Goal: Book appointment/travel/reservation

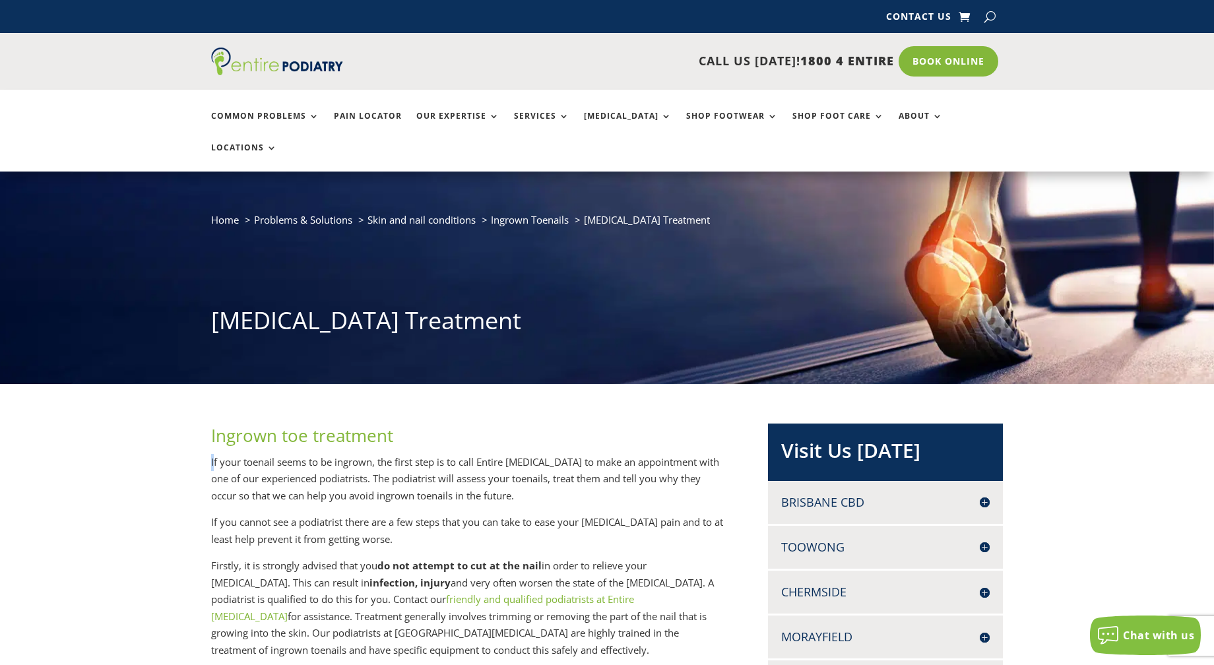
drag, startPoint x: 335, startPoint y: 434, endPoint x: 634, endPoint y: 414, distance: 299.0
drag, startPoint x: 620, startPoint y: 393, endPoint x: 461, endPoint y: 412, distance: 160.3
click at [620, 424] on h2 "Ingrown toe treatment" at bounding box center [467, 439] width 513 height 30
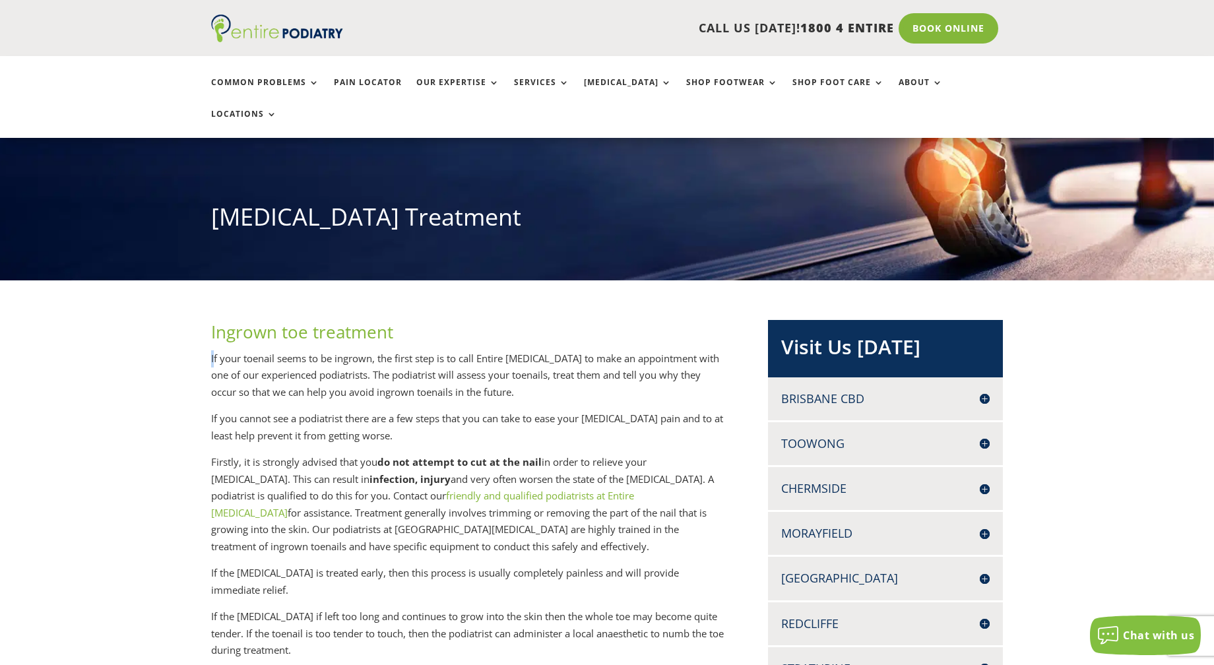
scroll to position [106, 0]
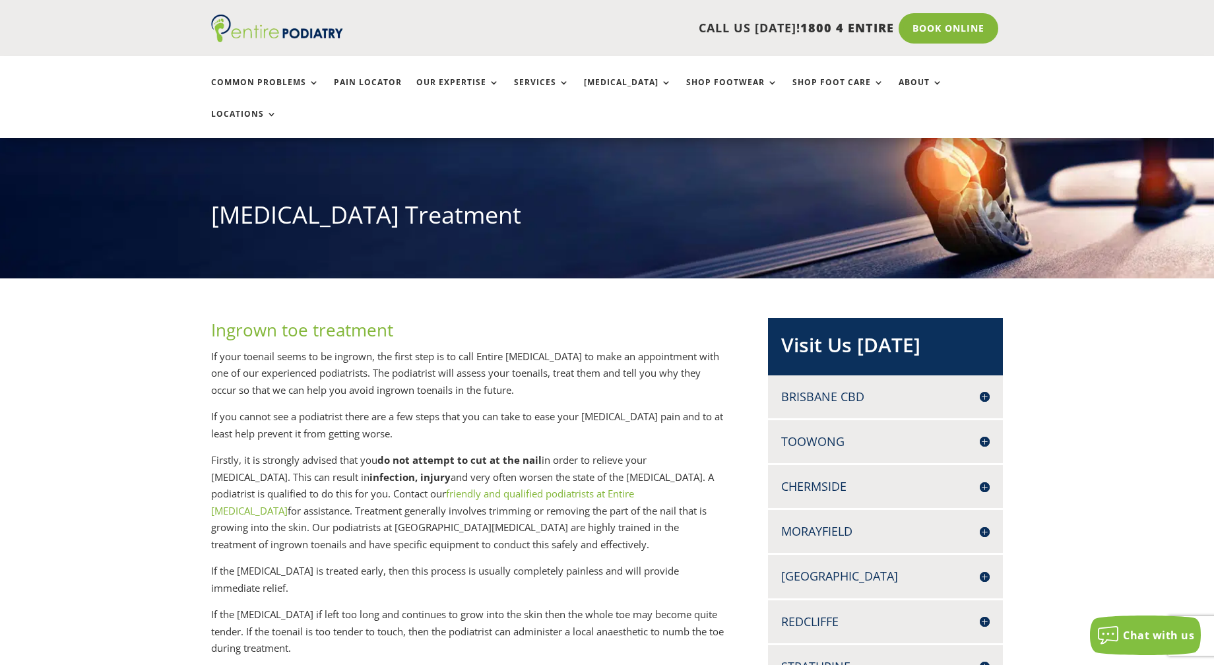
click at [535, 353] on p "If your toenail seems to be ingrown, the first step is to call Entire Podiatry …" at bounding box center [467, 378] width 513 height 61
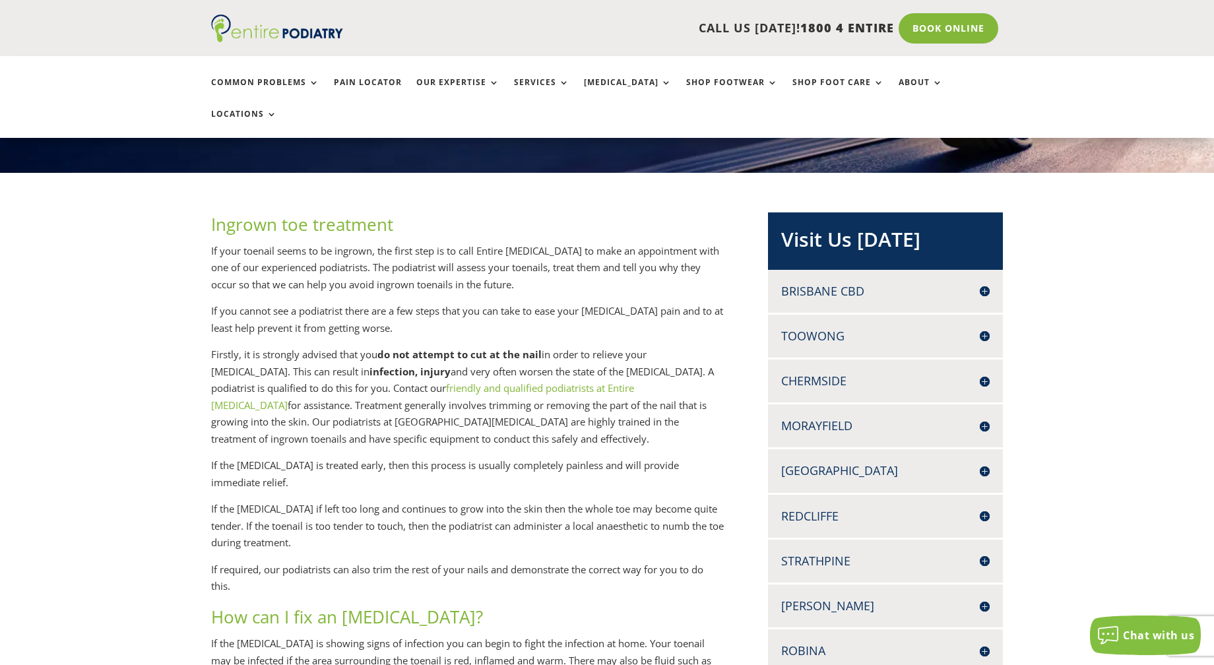
drag, startPoint x: 258, startPoint y: 278, endPoint x: 438, endPoint y: 304, distance: 182.1
click at [438, 304] on p "If you cannot see a podiatrist there are a few steps that you can take to ease …" at bounding box center [467, 325] width 513 height 44
click at [440, 306] on p "If you cannot see a podiatrist there are a few steps that you can take to ease …" at bounding box center [467, 325] width 513 height 44
drag, startPoint x: 227, startPoint y: 343, endPoint x: 505, endPoint y: 324, distance: 278.5
click at [505, 346] on p "Firstly, it is strongly advised that you do not attempt to cut at the nail in o…" at bounding box center [467, 401] width 513 height 111
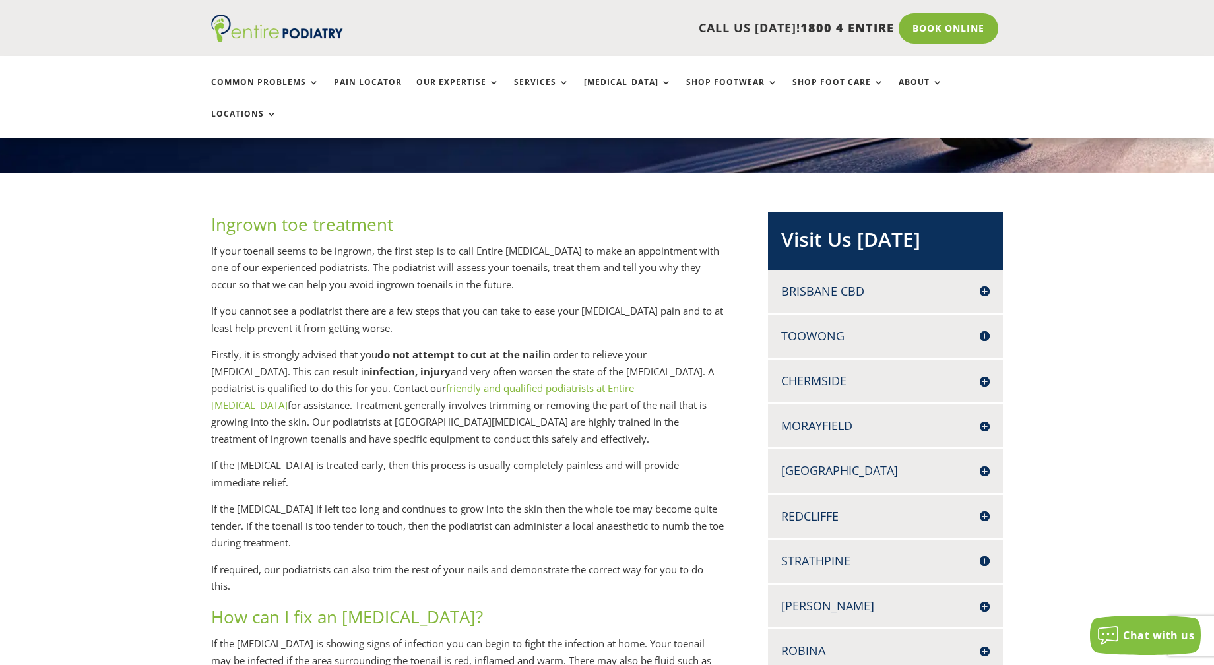
click at [495, 346] on p "Firstly, it is strongly advised that you do not attempt to cut at the nail in o…" at bounding box center [467, 401] width 513 height 111
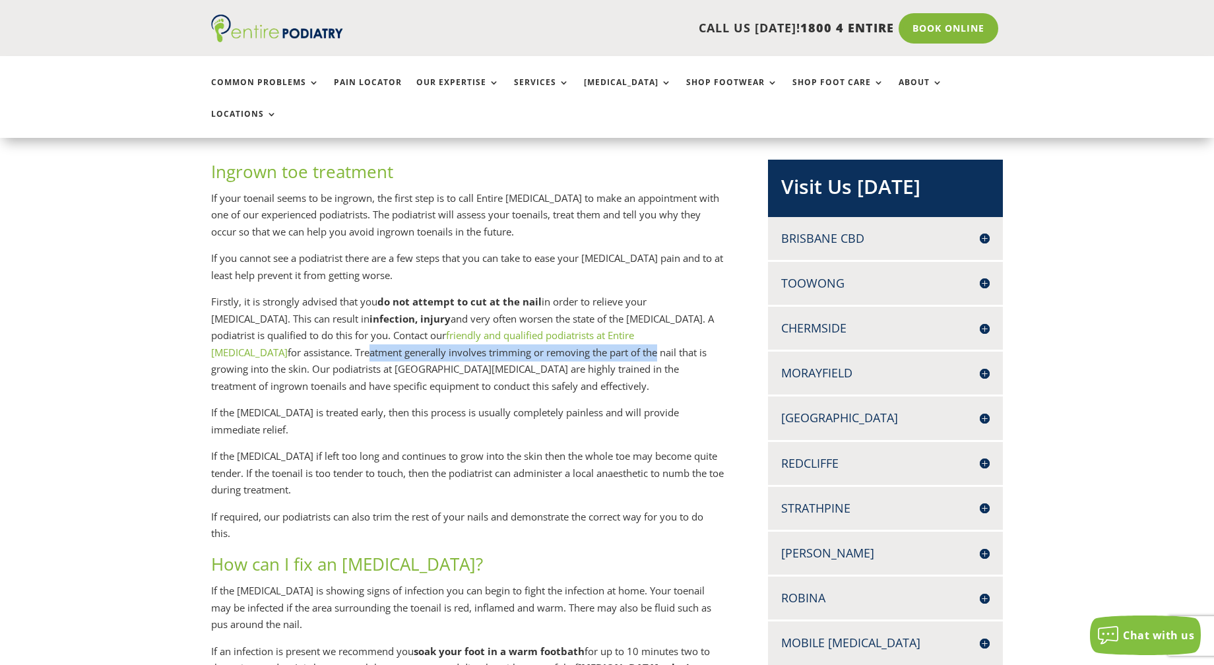
drag, startPoint x: 220, startPoint y: 324, endPoint x: 508, endPoint y: 327, distance: 288.4
click at [508, 327] on p "Firstly, it is strongly advised that you do not attempt to cut at the nail in o…" at bounding box center [467, 349] width 513 height 111
click at [509, 351] on p "Firstly, it is strongly advised that you do not attempt to cut at the nail in o…" at bounding box center [467, 349] width 513 height 111
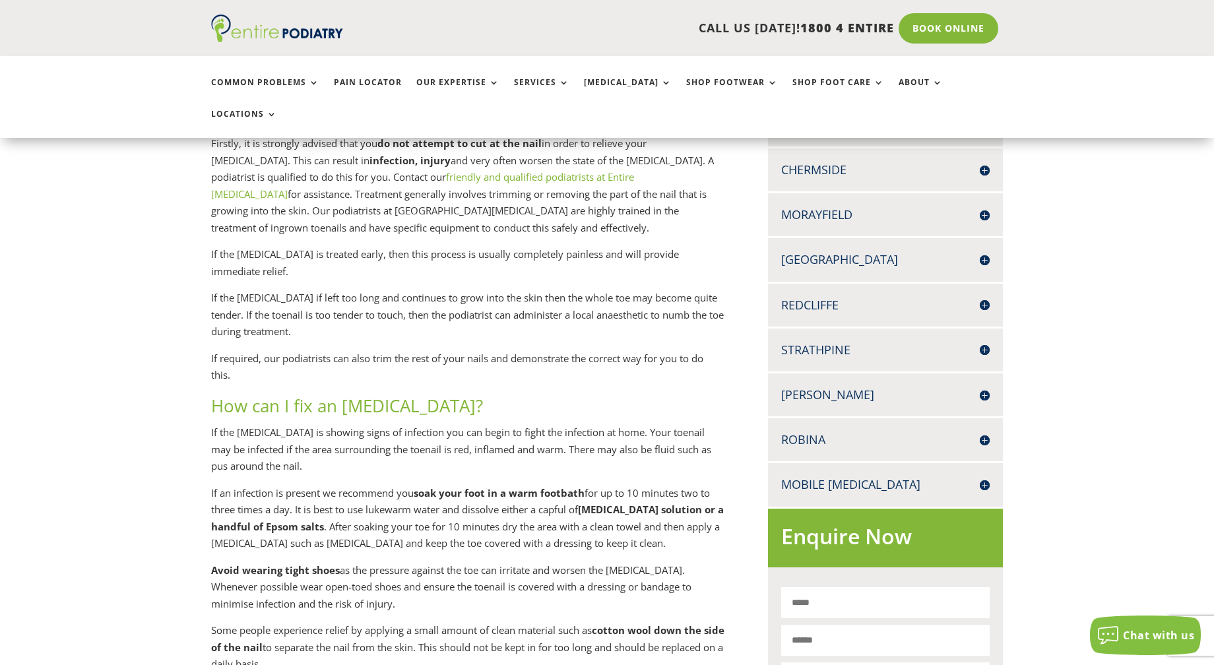
scroll to position [475, 0]
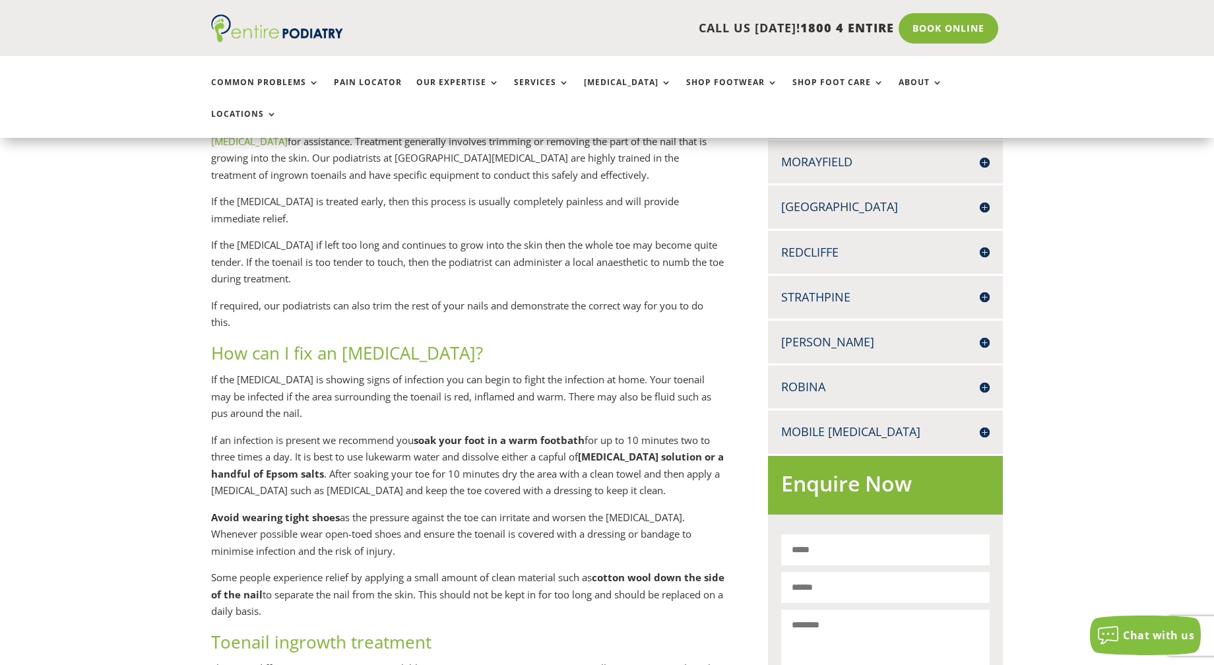
drag, startPoint x: 203, startPoint y: 346, endPoint x: 403, endPoint y: 393, distance: 204.7
click at [401, 393] on p "If the ingrown toenail is showing signs of infection you can begin to fight the…" at bounding box center [467, 402] width 513 height 61
drag, startPoint x: 304, startPoint y: 395, endPoint x: 463, endPoint y: 425, distance: 161.3
click at [463, 425] on div "Ingrown toe treatment If your toenail seems to be ingrown, the first step is to…" at bounding box center [467, 670] width 513 height 1442
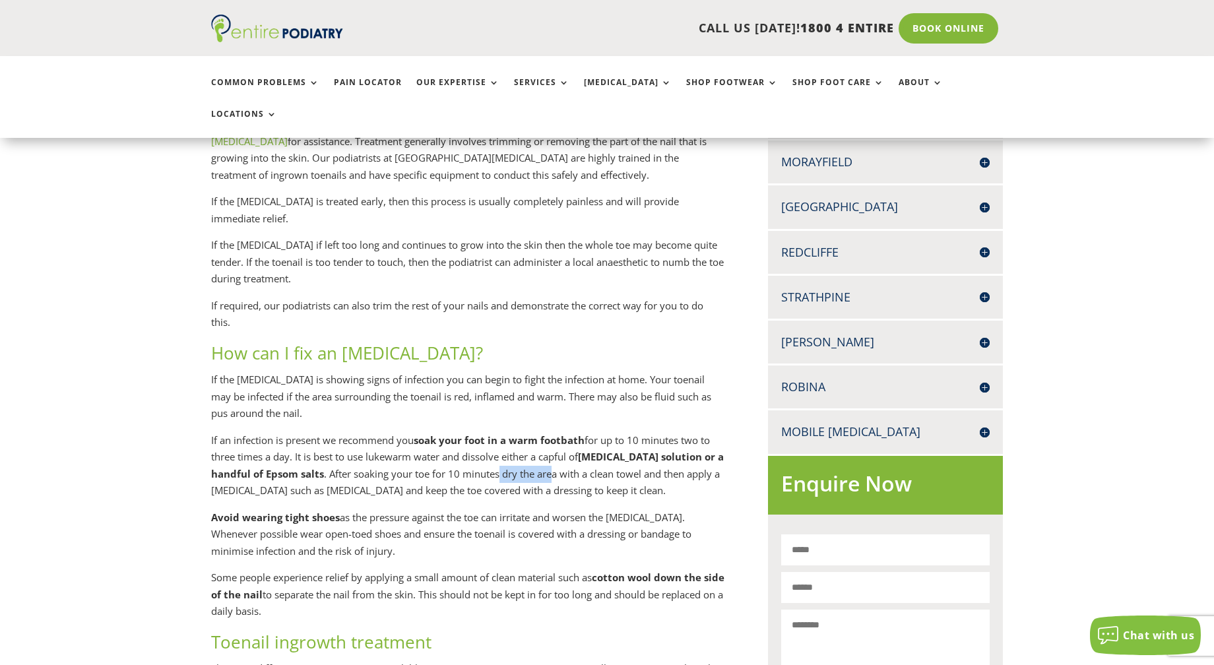
drag, startPoint x: 502, startPoint y: 435, endPoint x: 566, endPoint y: 440, distance: 64.8
click at [560, 440] on p "If an infection is present we recommend you soak your foot in a warm footbath f…" at bounding box center [467, 470] width 513 height 77
click at [653, 445] on p "If an infection is present we recommend you soak your foot in a warm footbath f…" at bounding box center [467, 470] width 513 height 77
drag, startPoint x: 233, startPoint y: 462, endPoint x: 669, endPoint y: 468, distance: 436.3
click at [669, 468] on p "If an infection is present we recommend you soak your foot in a warm footbath f…" at bounding box center [467, 470] width 513 height 77
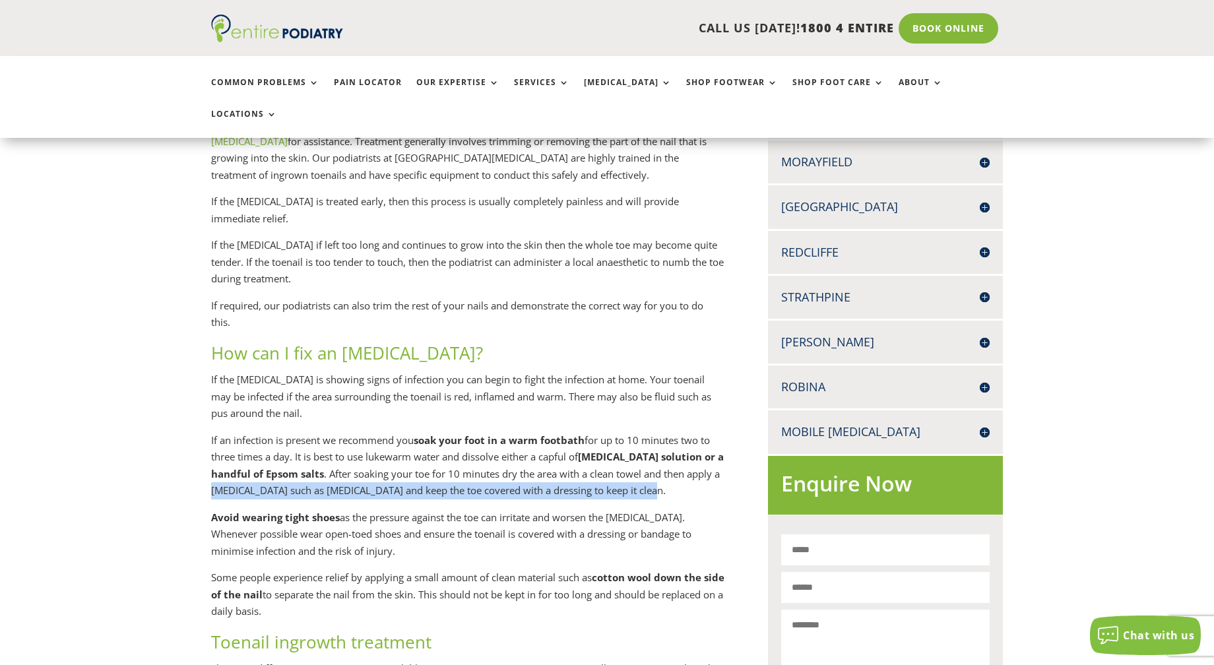
click at [667, 469] on p "If an infection is present we recommend you soak your foot in a warm footbath f…" at bounding box center [467, 470] width 513 height 77
click at [637, 466] on p "If an infection is present we recommend you soak your foot in a warm footbath f…" at bounding box center [467, 470] width 513 height 77
drag, startPoint x: 402, startPoint y: 455, endPoint x: 597, endPoint y: 471, distance: 195.3
click at [597, 471] on p "If an infection is present we recommend you soak your foot in a warm footbath f…" at bounding box center [467, 470] width 513 height 77
drag, startPoint x: 677, startPoint y: 463, endPoint x: 578, endPoint y: 472, distance: 99.4
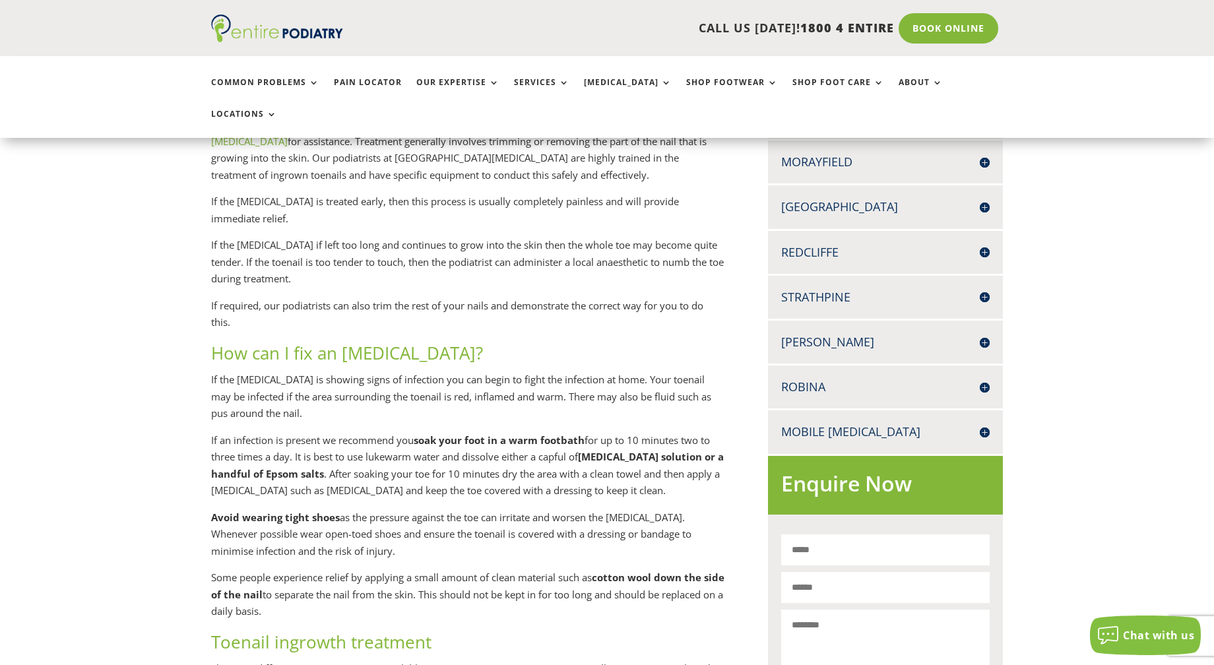
click at [676, 463] on p "If an infection is present we recommend you soak your foot in a warm footbath f…" at bounding box center [467, 470] width 513 height 77
drag, startPoint x: 220, startPoint y: 483, endPoint x: 497, endPoint y: 494, distance: 276.7
click at [545, 511] on p "Avoid wearing tight shoes as the pressure against the toe can irritate and wors…" at bounding box center [467, 539] width 513 height 61
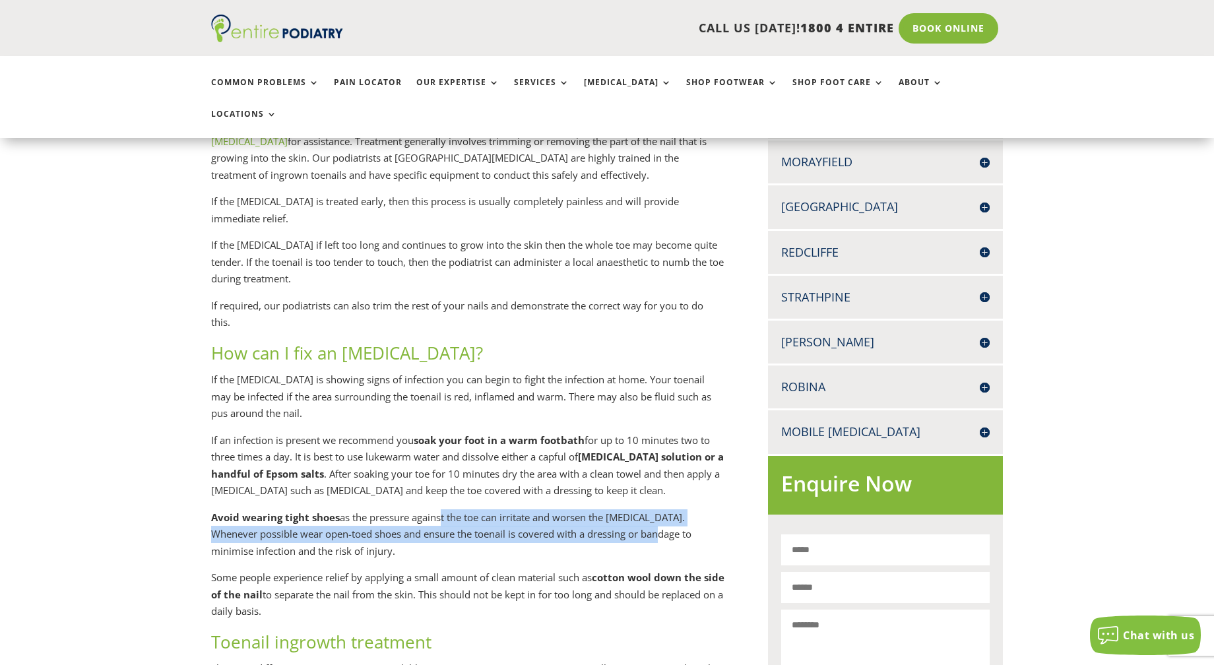
drag, startPoint x: 440, startPoint y: 488, endPoint x: 643, endPoint y: 500, distance: 203.6
click at [643, 509] on p "Avoid wearing tight shoes as the pressure against the toe can irritate and wors…" at bounding box center [467, 539] width 513 height 61
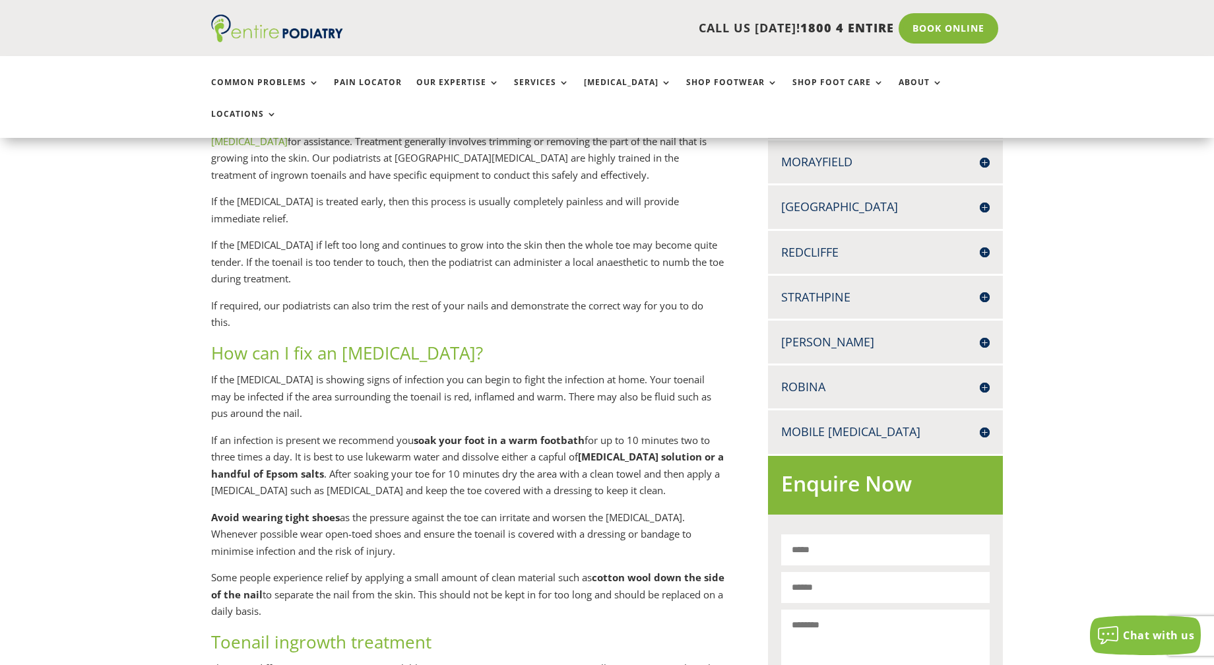
click at [630, 515] on p "Avoid wearing tight shoes as the pressure against the toe can irritate and wors…" at bounding box center [467, 539] width 513 height 61
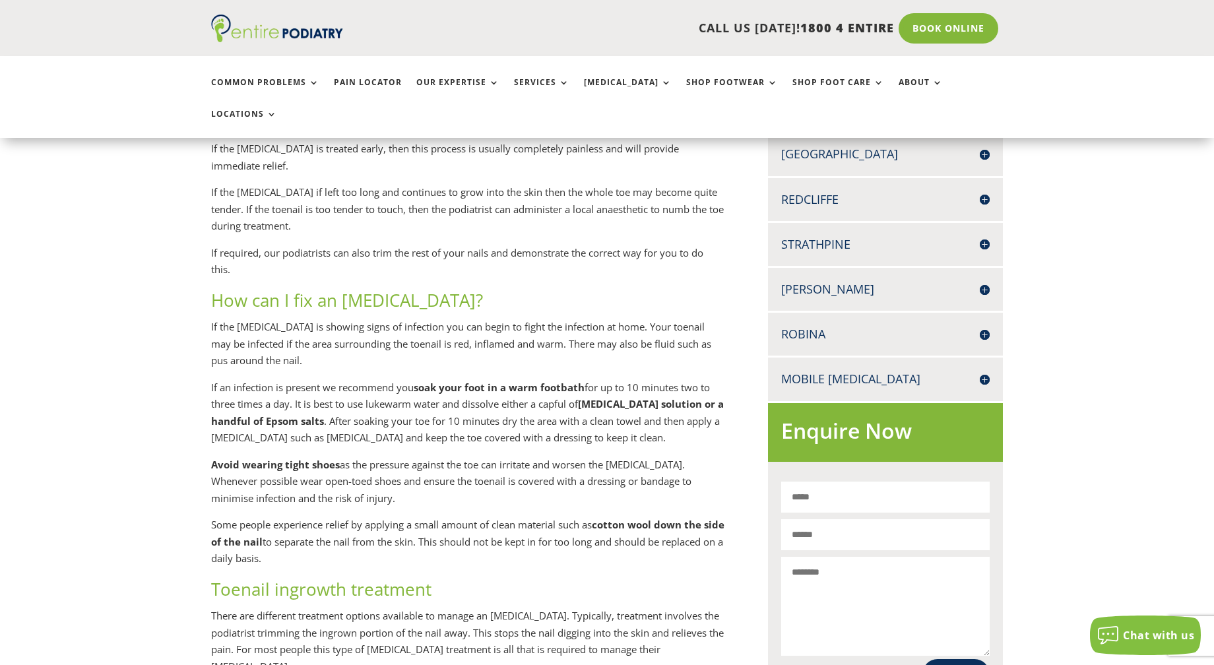
drag, startPoint x: 328, startPoint y: 451, endPoint x: 520, endPoint y: 464, distance: 192.5
click at [520, 464] on p "Avoid wearing tight shoes as the pressure against the toe can irritate and wors…" at bounding box center [467, 487] width 513 height 61
click at [519, 463] on p "Avoid wearing tight shoes as the pressure against the toe can irritate and wors…" at bounding box center [467, 487] width 513 height 61
drag, startPoint x: 216, startPoint y: 498, endPoint x: 663, endPoint y: 537, distance: 448.5
click at [663, 537] on p "Some people experience relief by applying a small amount of clean material such…" at bounding box center [467, 547] width 513 height 61
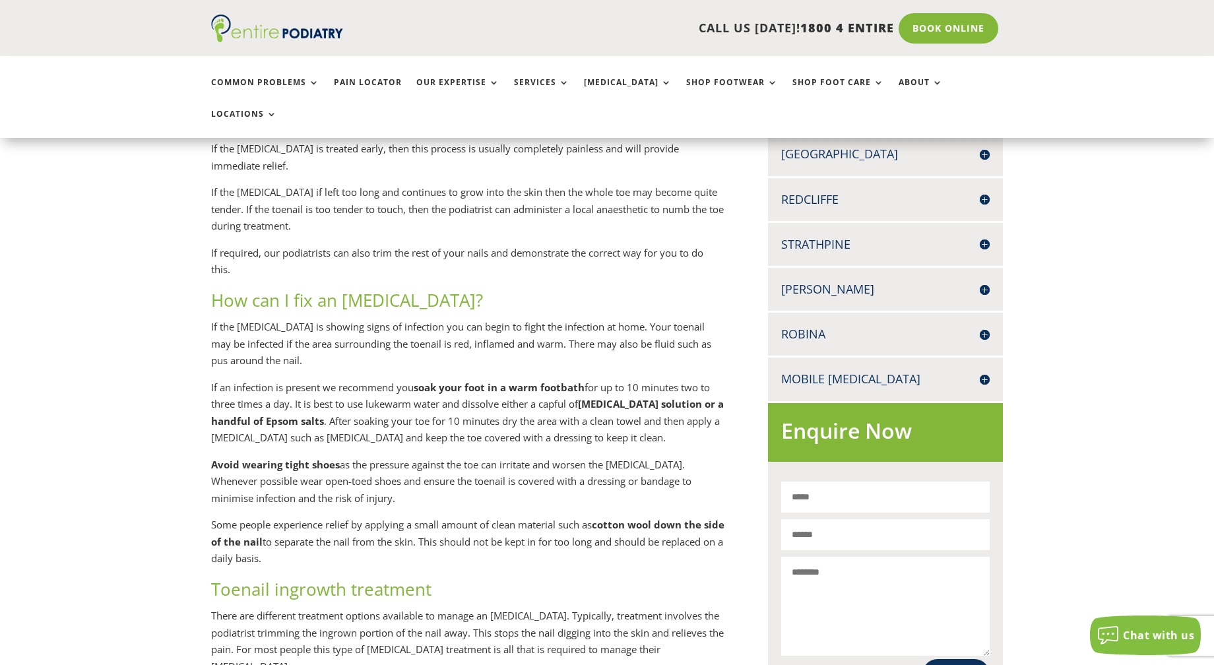
click at [672, 533] on p "Some people experience relief by applying a small amount of clean material such…" at bounding box center [467, 547] width 513 height 61
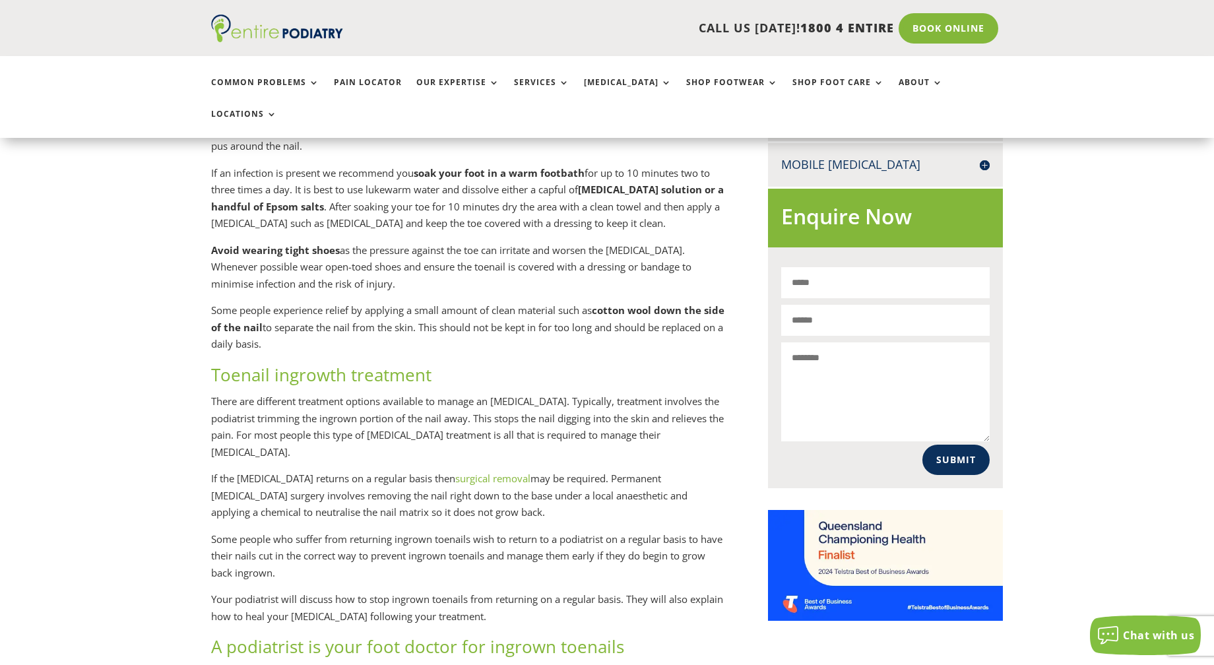
scroll to position [792, 0]
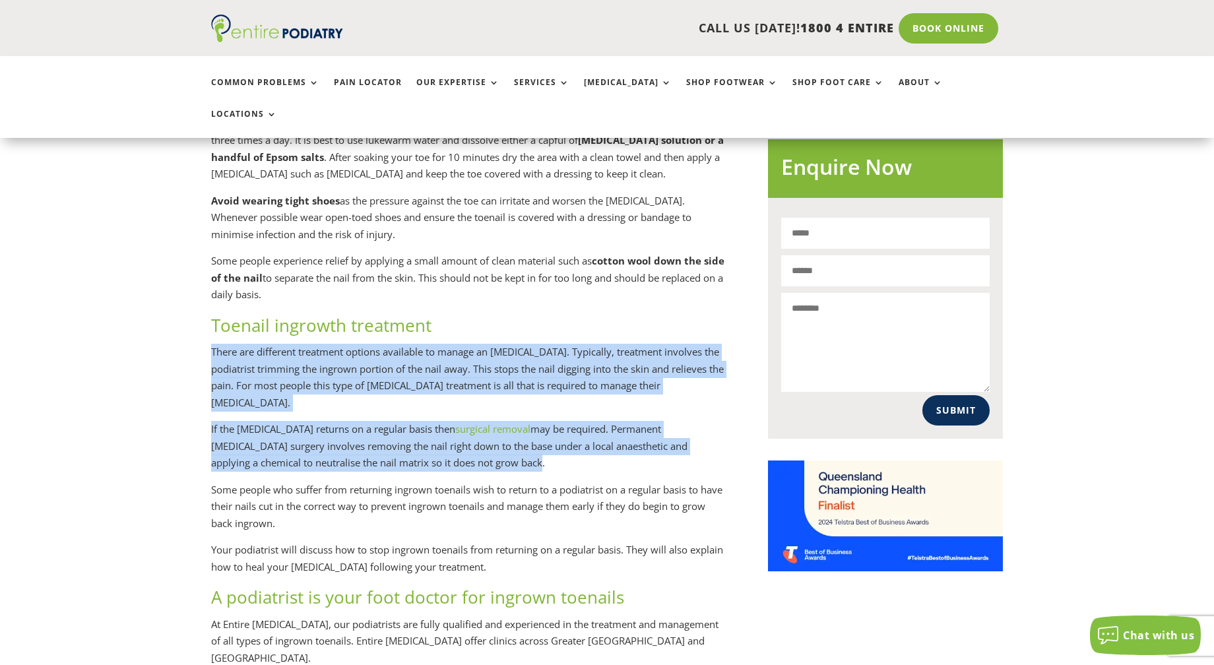
drag, startPoint x: 203, startPoint y: 314, endPoint x: 476, endPoint y: 422, distance: 293.9
click at [476, 422] on div "Ingrown toe treatment If your toenail seems to be ingrown, the first step is to…" at bounding box center [607, 362] width 1214 height 1541
click at [477, 422] on p "If the ingrown toenail returns on a regular basis then surgical removal may be …" at bounding box center [467, 451] width 513 height 61
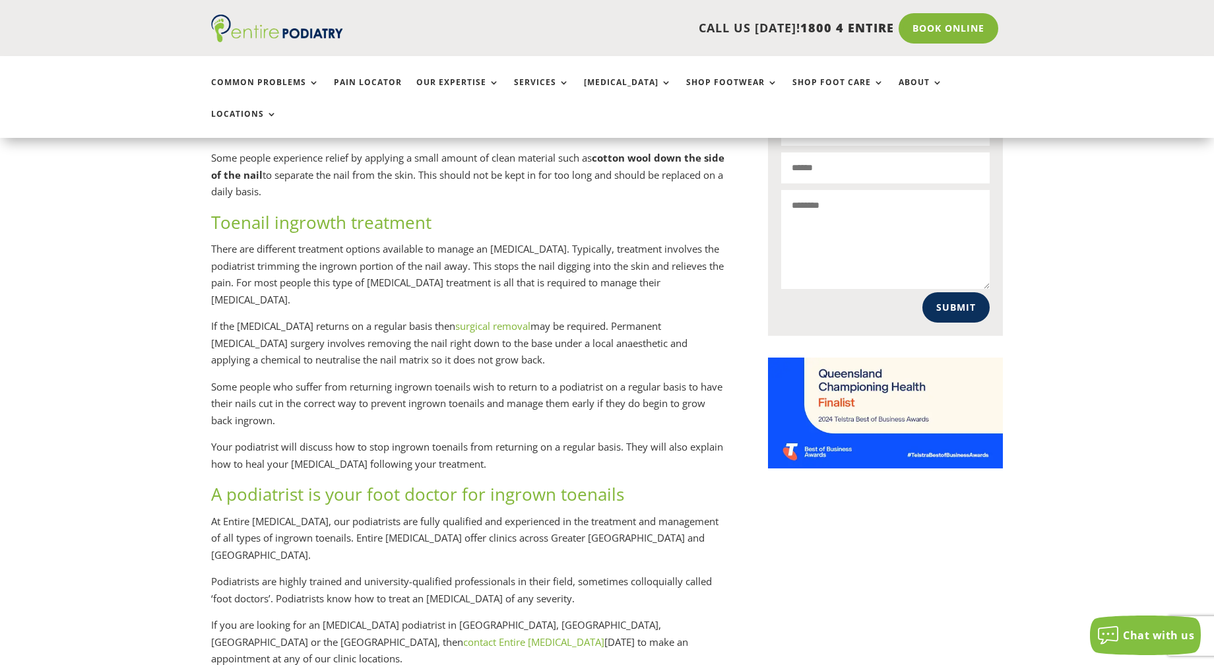
scroll to position [898, 0]
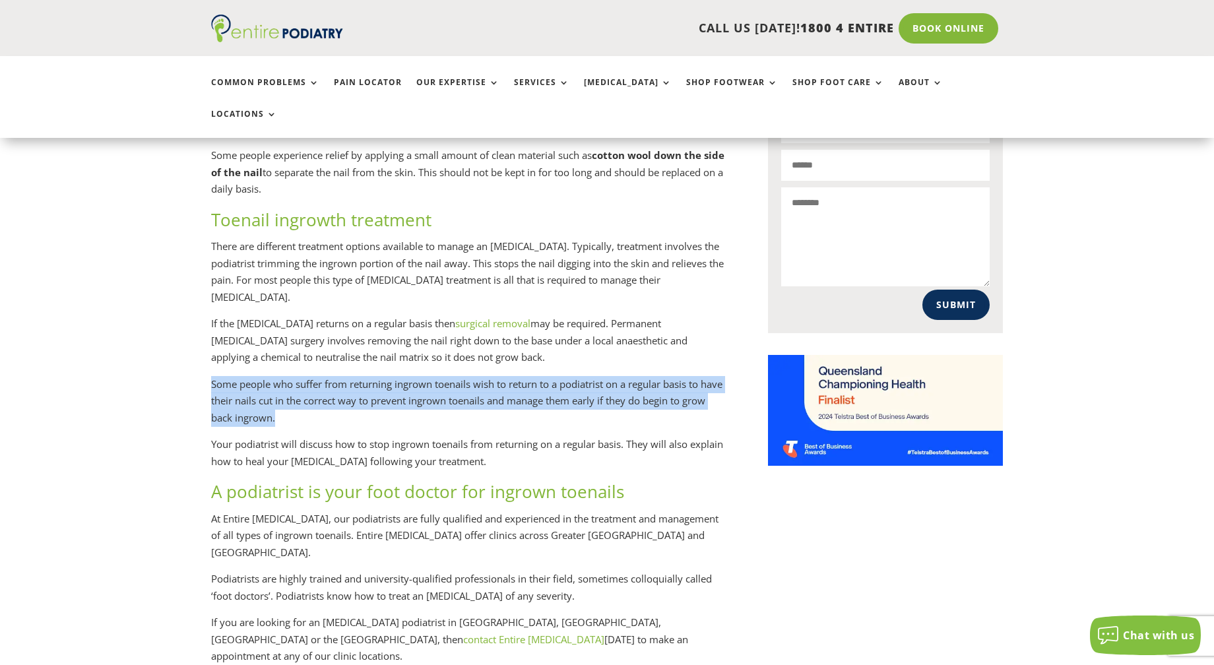
drag, startPoint x: 189, startPoint y: 343, endPoint x: 398, endPoint y: 383, distance: 212.4
click at [402, 383] on div "Ingrown toe treatment If your toenail seems to be ingrown, the first step is to…" at bounding box center [607, 257] width 1214 height 1541
drag, startPoint x: 378, startPoint y: 380, endPoint x: 331, endPoint y: 380, distance: 46.9
click at [377, 380] on p "Some people who suffer from returning ingrown toenails wish to return to a podi…" at bounding box center [467, 406] width 513 height 61
click at [276, 381] on p "Some people who suffer from returning ingrown toenails wish to return to a podi…" at bounding box center [467, 406] width 513 height 61
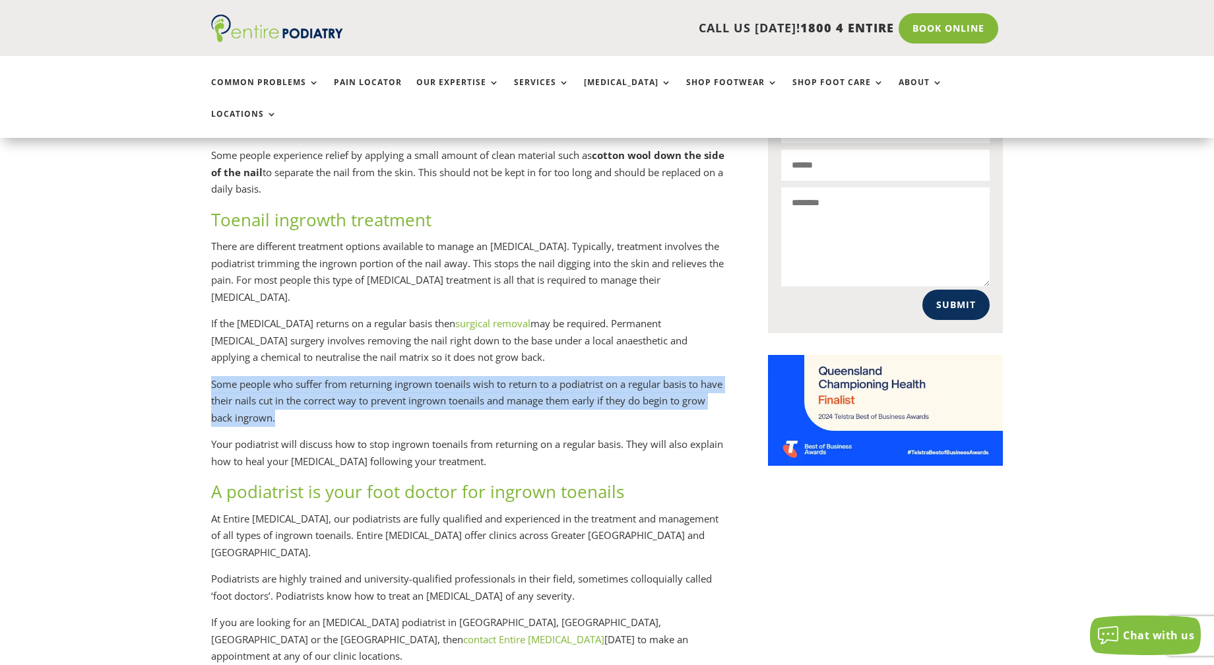
drag, startPoint x: 296, startPoint y: 394, endPoint x: 556, endPoint y: 420, distance: 260.7
click at [556, 436] on p "Your podiatrist will discuss how to stop ingrown toenails from returning on a r…" at bounding box center [467, 458] width 513 height 44
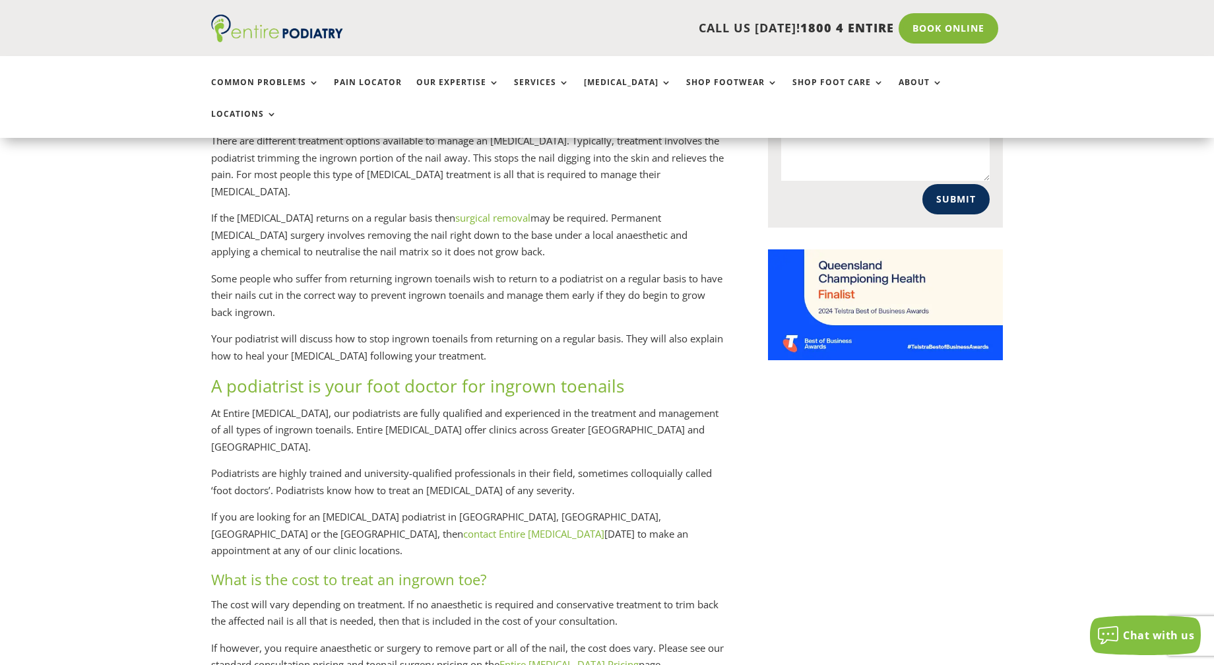
scroll to position [1109, 0]
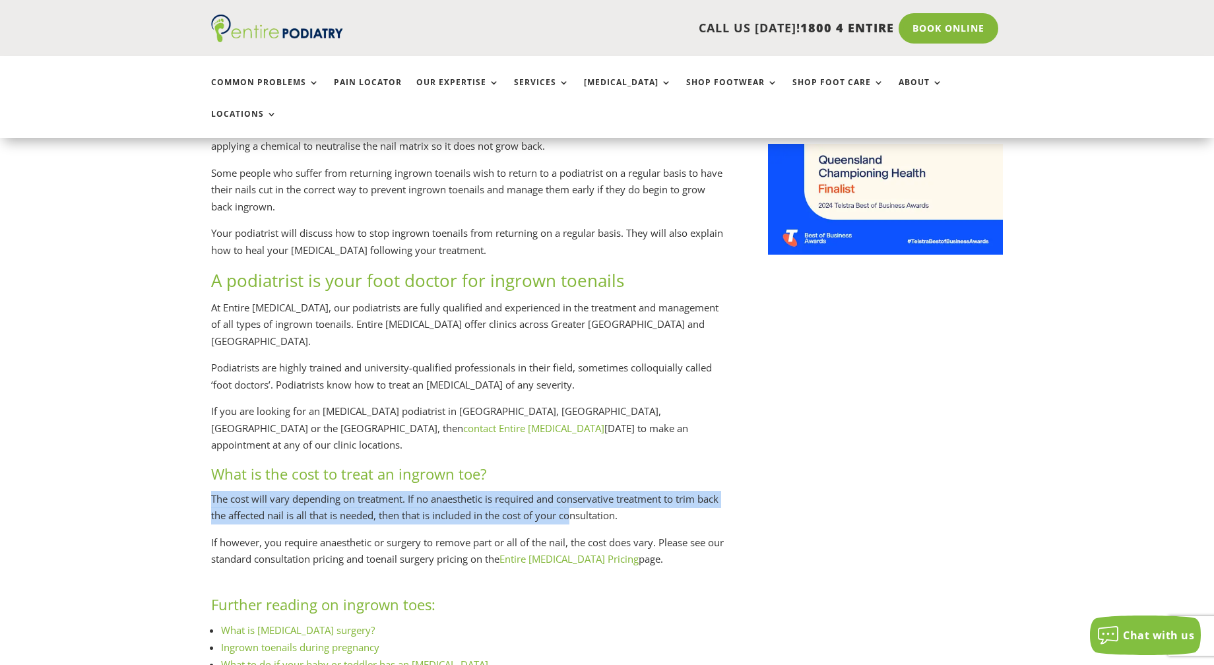
drag, startPoint x: 207, startPoint y: 414, endPoint x: 566, endPoint y: 437, distance: 359.1
click at [566, 437] on div "Ingrown toe treatment If your toenail seems to be ingrown, the first step is to…" at bounding box center [607, 45] width 1214 height 1541
click at [451, 491] on p "The cost will vary depending on treatment. If no anaesthetic is required and co…" at bounding box center [467, 513] width 513 height 44
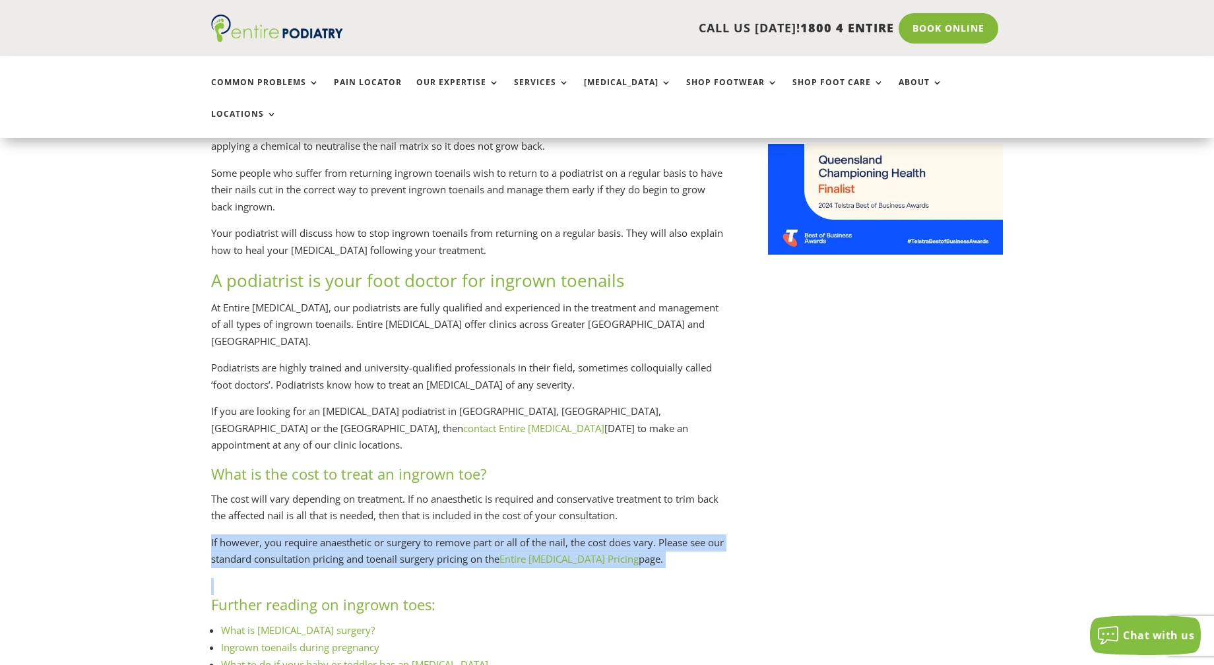
drag, startPoint x: 247, startPoint y: 464, endPoint x: 385, endPoint y: 496, distance: 141.7
click at [385, 496] on div "Ingrown toe treatment If your toenail seems to be ingrown, the first step is to…" at bounding box center [607, 45] width 1214 height 1541
click at [385, 535] on p "If however, you require anaesthetic or surgery to remove part or all of the nai…" at bounding box center [467, 557] width 513 height 44
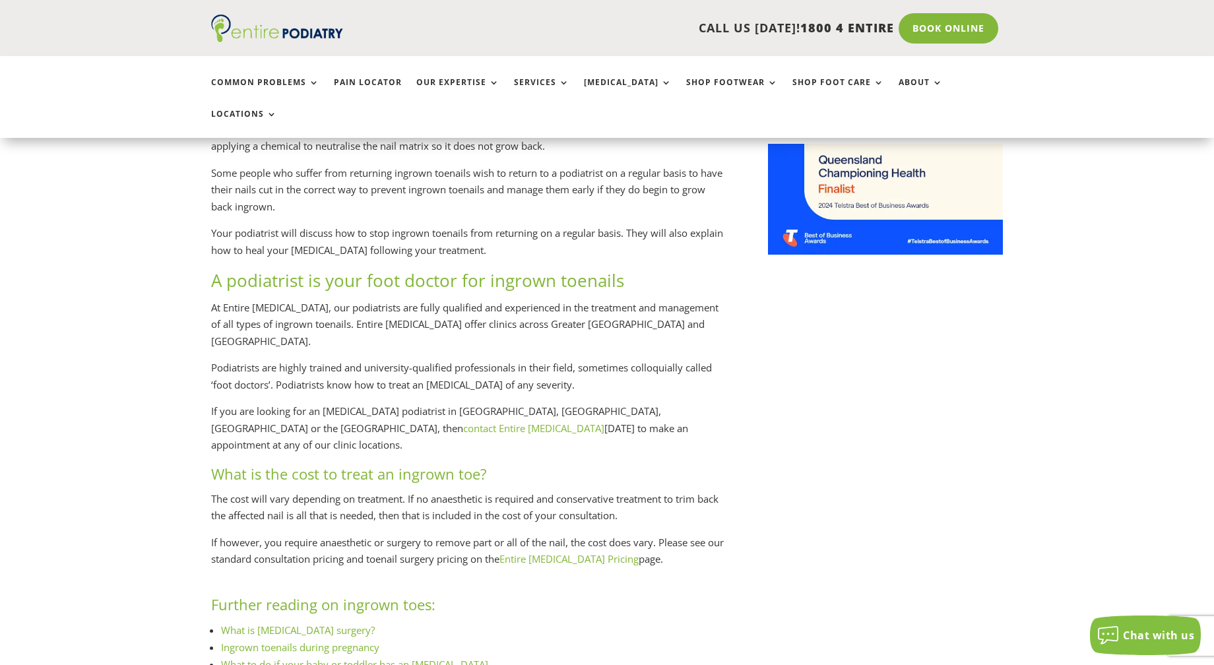
click at [559, 552] on link "Entire Podiatry Pricing" at bounding box center [569, 558] width 139 height 13
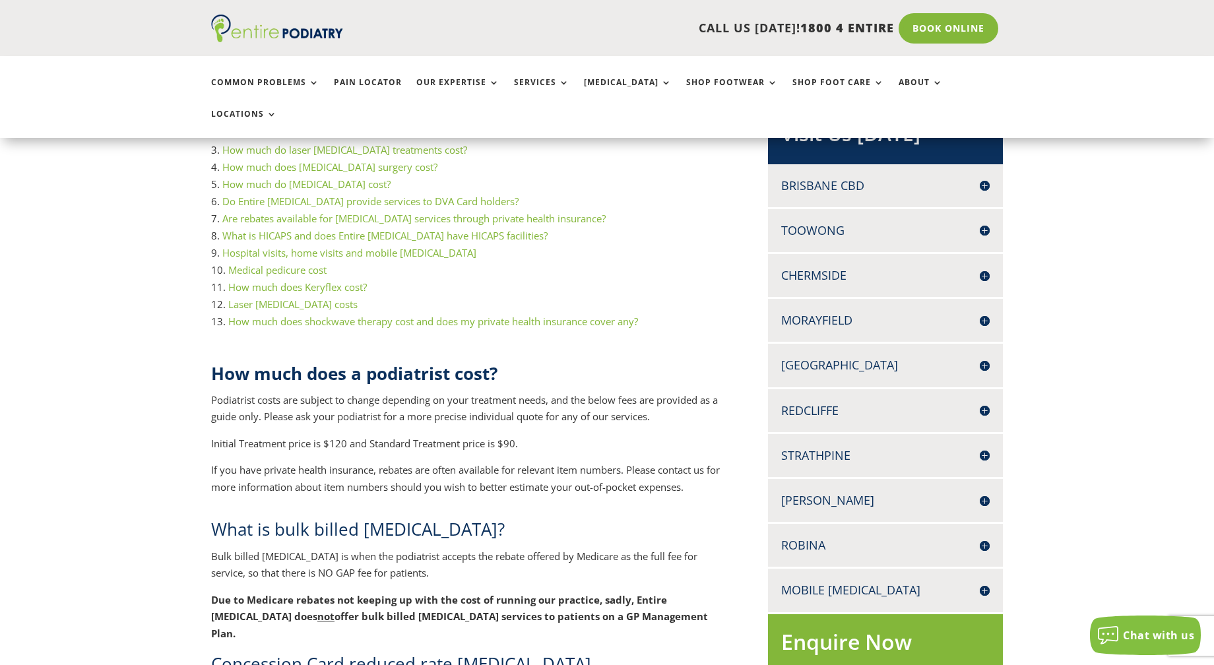
scroll to position [370, 0]
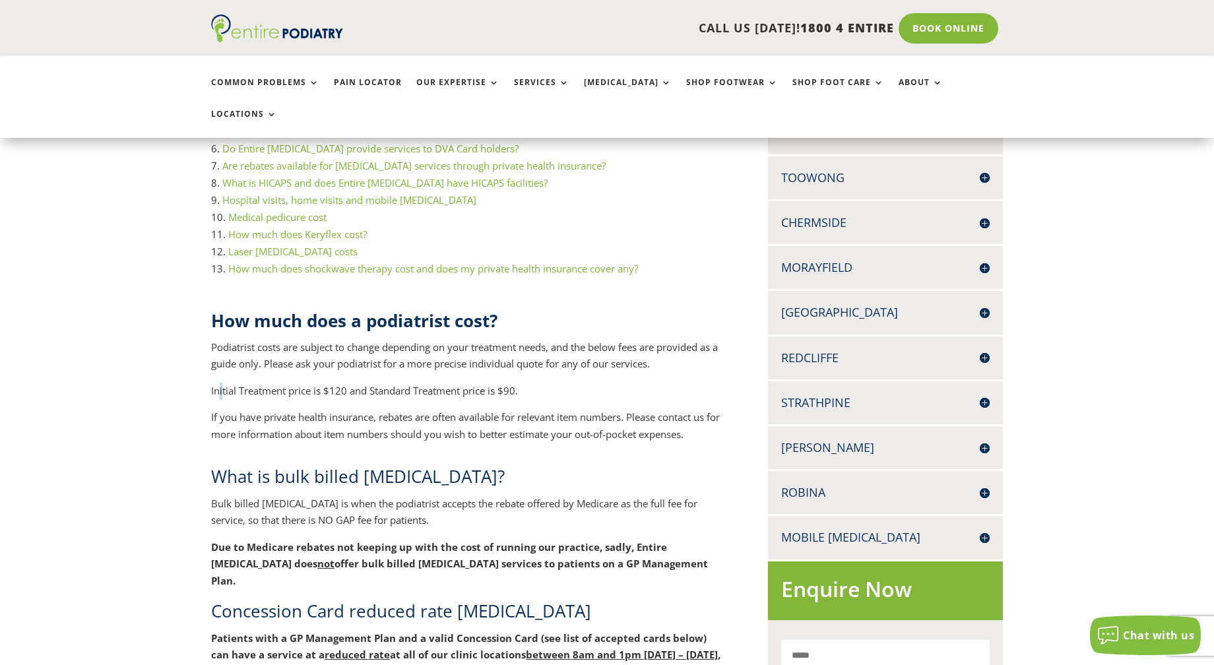
drag, startPoint x: 217, startPoint y: 366, endPoint x: 374, endPoint y: 370, distance: 156.5
click at [344, 383] on p "Initial Treatment price is $120 and Standard Treatment price is $90." at bounding box center [467, 396] width 513 height 27
click at [556, 383] on p "Initial Treatment price is $120 and Standard Treatment price is $90." at bounding box center [467, 396] width 513 height 27
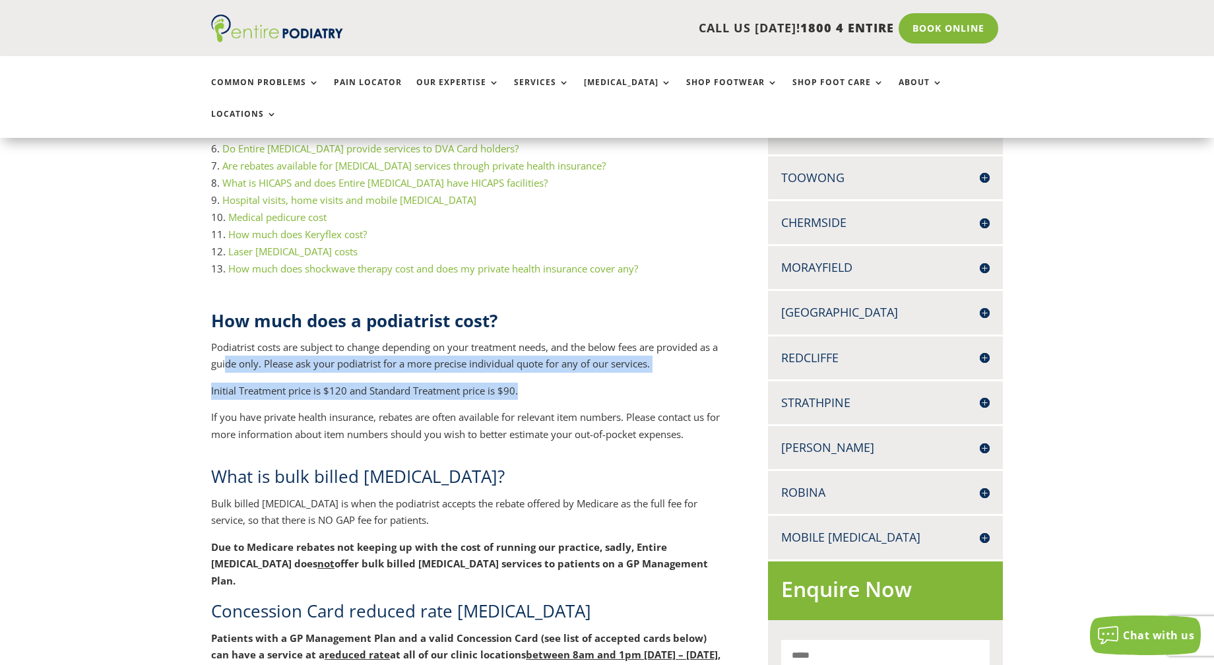
drag, startPoint x: 228, startPoint y: 330, endPoint x: 642, endPoint y: 365, distance: 415.9
click at [642, 365] on div "How much does a podiatrist cost? Podiatrist costs are subject to change dependi…" at bounding box center [467, 376] width 513 height 135
click at [641, 383] on p "Initial Treatment price is $120 and Standard Treatment price is $90." at bounding box center [467, 396] width 513 height 27
click at [610, 383] on p "Initial Treatment price is $120 and Standard Treatment price is $90." at bounding box center [467, 396] width 513 height 27
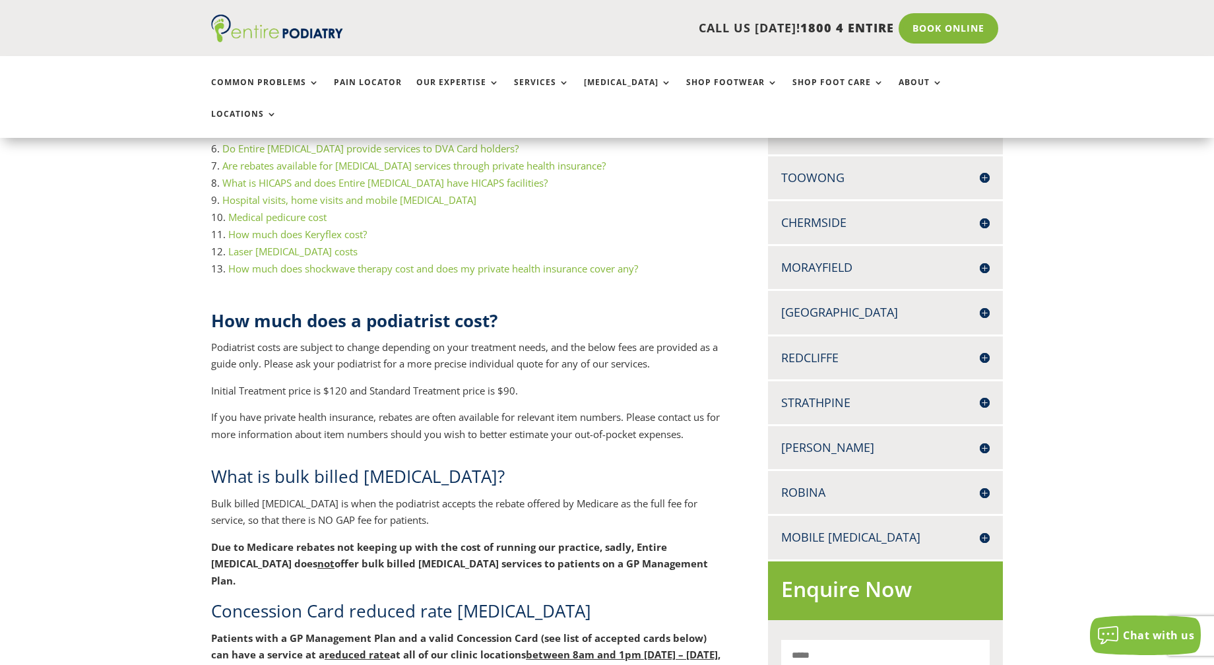
scroll to position [422, 0]
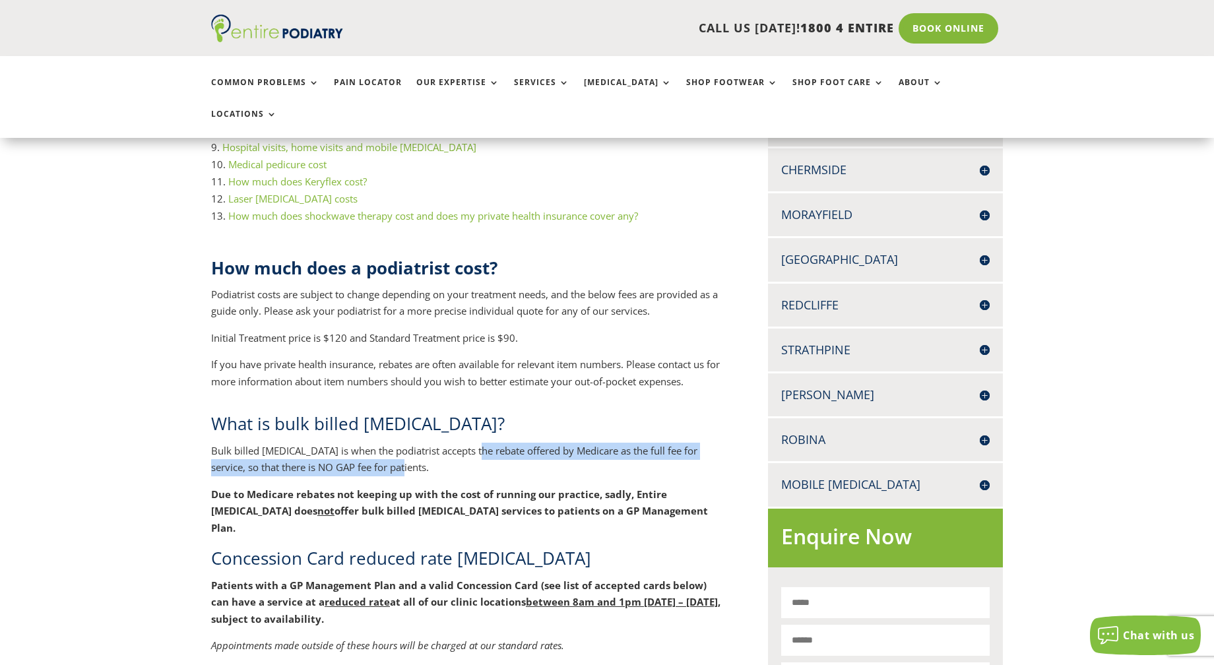
drag, startPoint x: 478, startPoint y: 416, endPoint x: 472, endPoint y: 441, distance: 25.9
click at [472, 443] on p "Bulk billed [MEDICAL_DATA] is when the podiatrist accepts the rebate offered by…" at bounding box center [467, 465] width 513 height 44
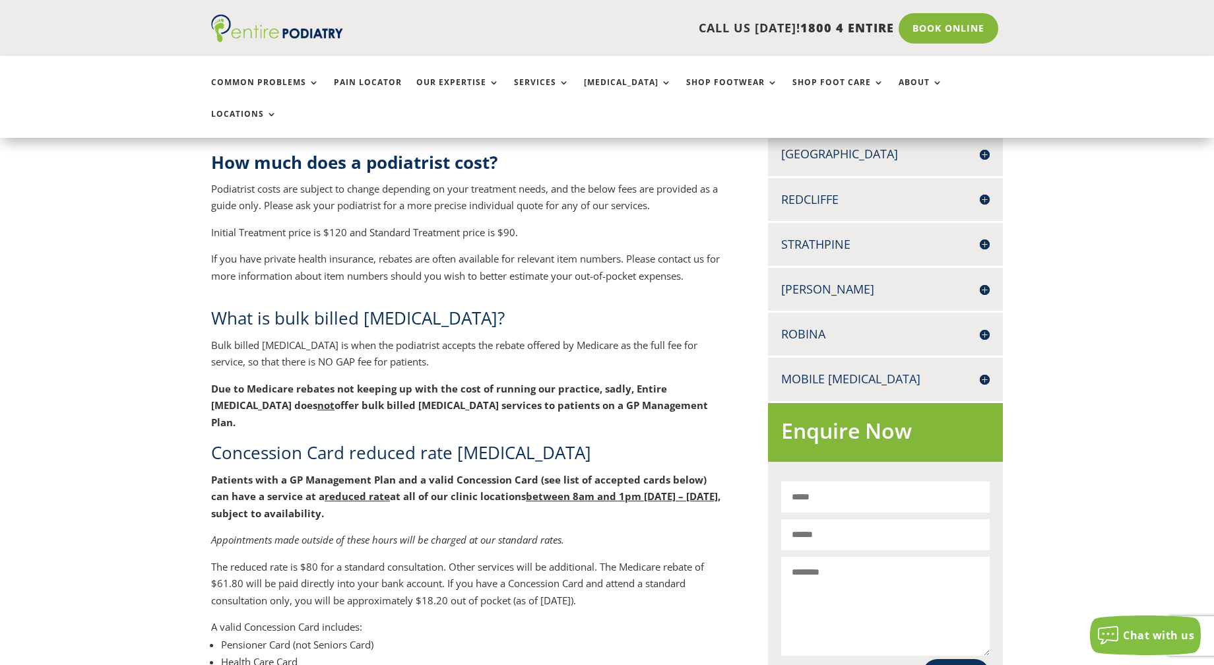
scroll to position [634, 0]
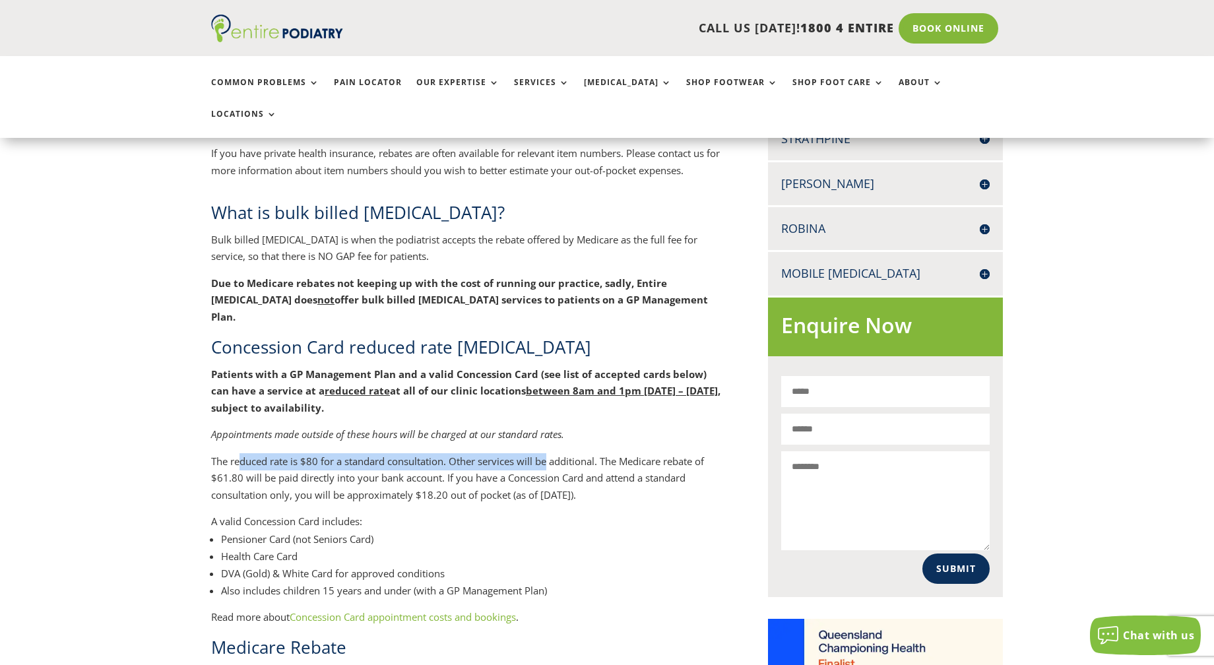
drag, startPoint x: 240, startPoint y: 407, endPoint x: 544, endPoint y: 410, distance: 304.3
click at [544, 453] on p "The reduced rate is $80 for a standard consultation. Other services will be add…" at bounding box center [467, 483] width 513 height 61
click at [628, 426] on p "Appointments made outside of these hours will be charged at our standard rates." at bounding box center [467, 439] width 513 height 27
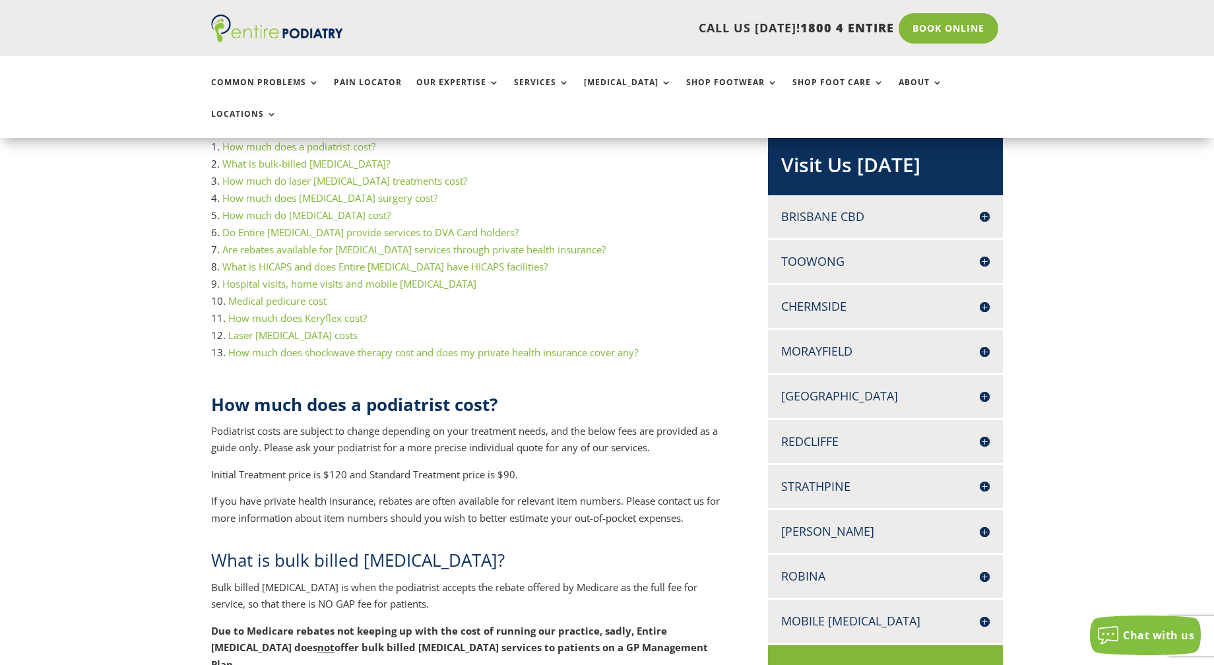
scroll to position [211, 0]
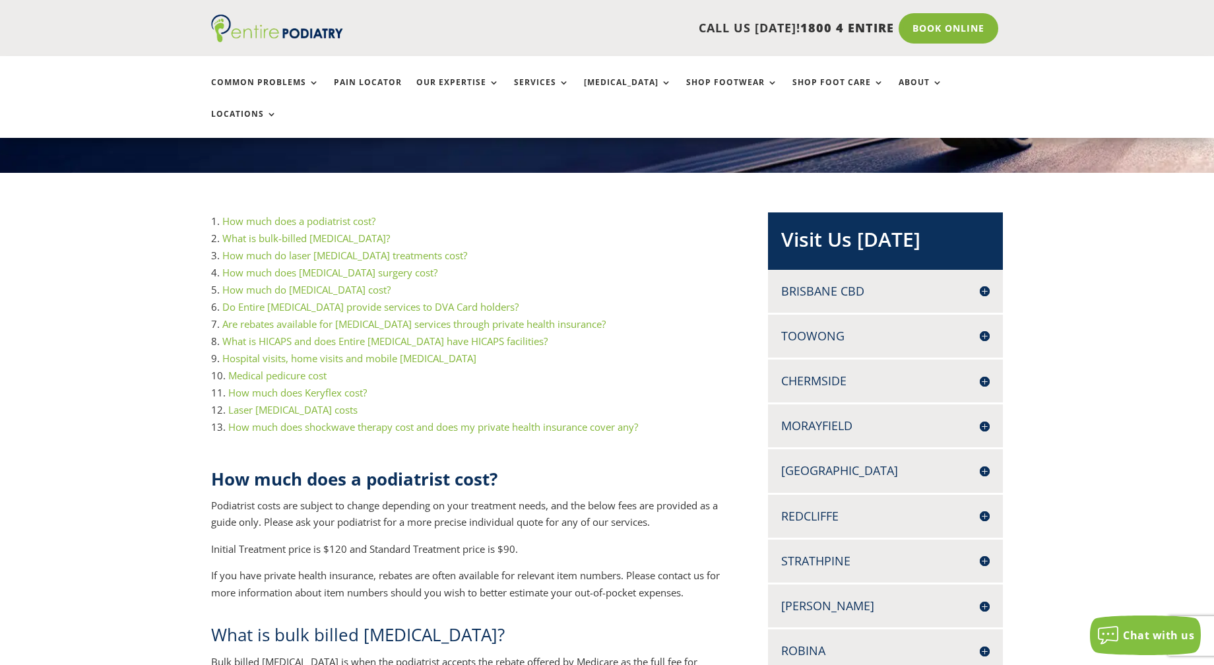
click at [852, 418] on h4 "Morayfield" at bounding box center [885, 426] width 209 height 16
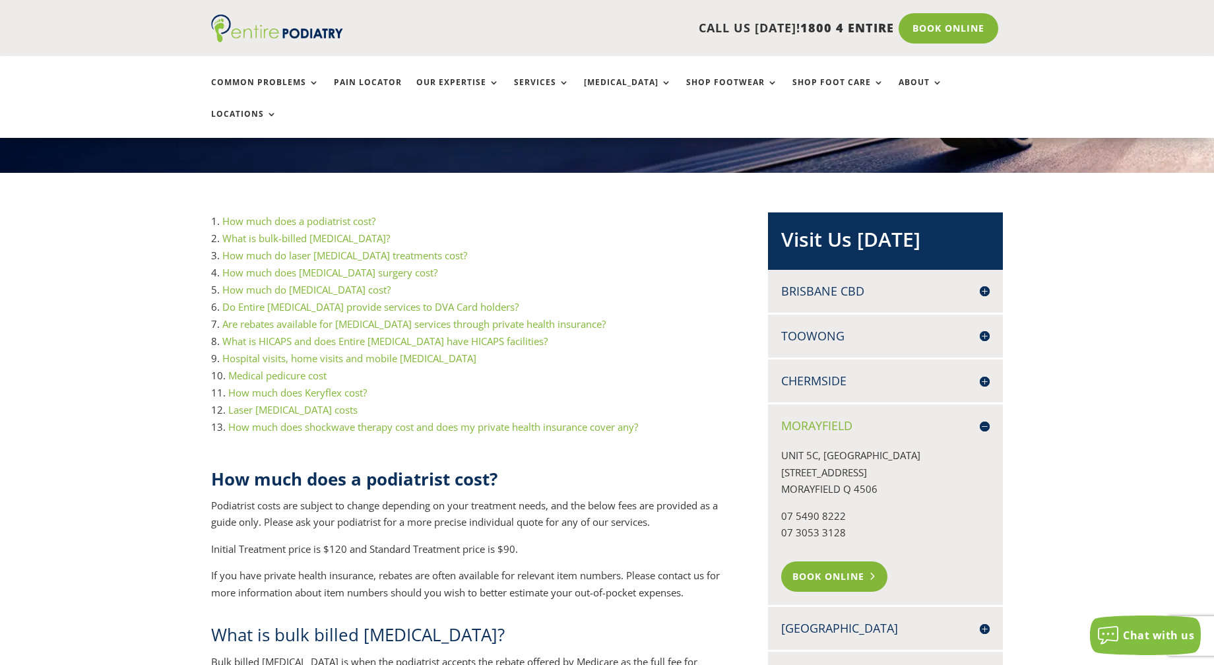
click at [824, 562] on link "Book Online" at bounding box center [834, 577] width 106 height 30
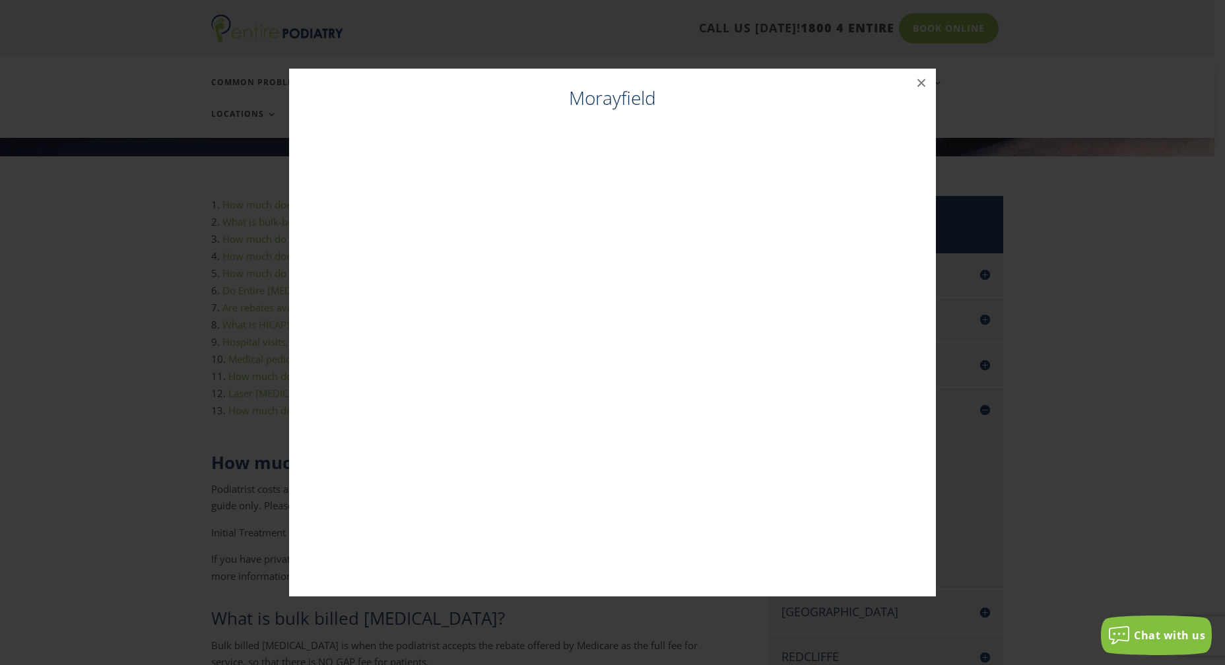
scroll to position [230, 0]
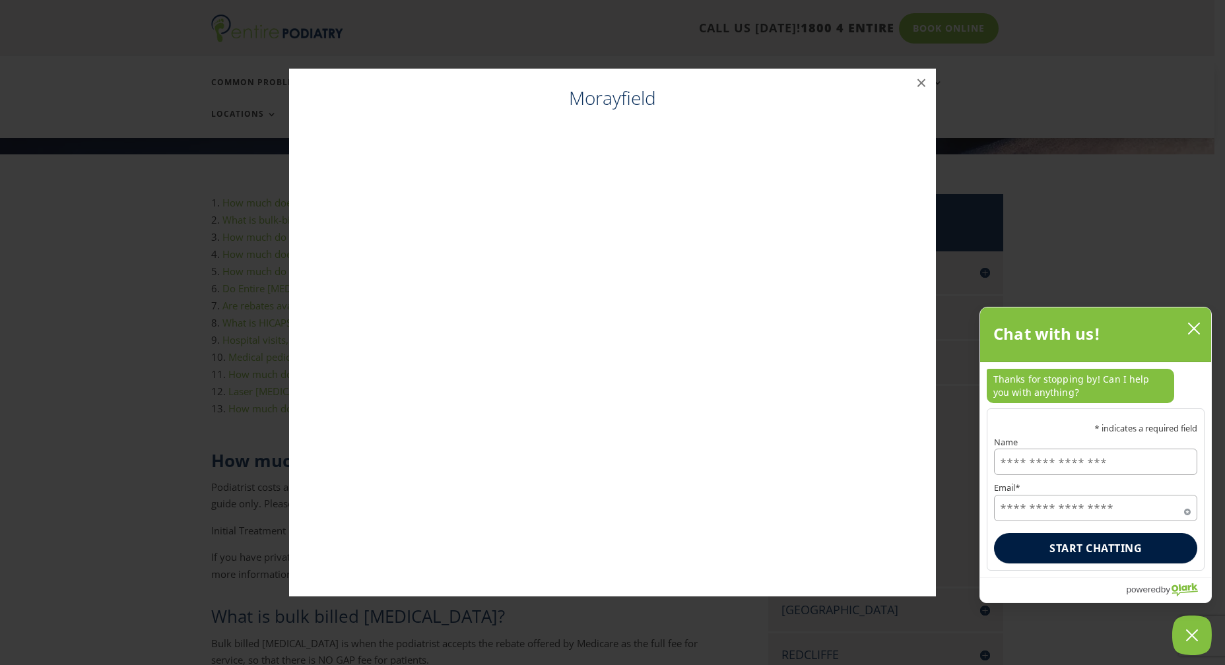
click at [1192, 327] on icon "close chatbox" at bounding box center [1193, 328] width 13 height 13
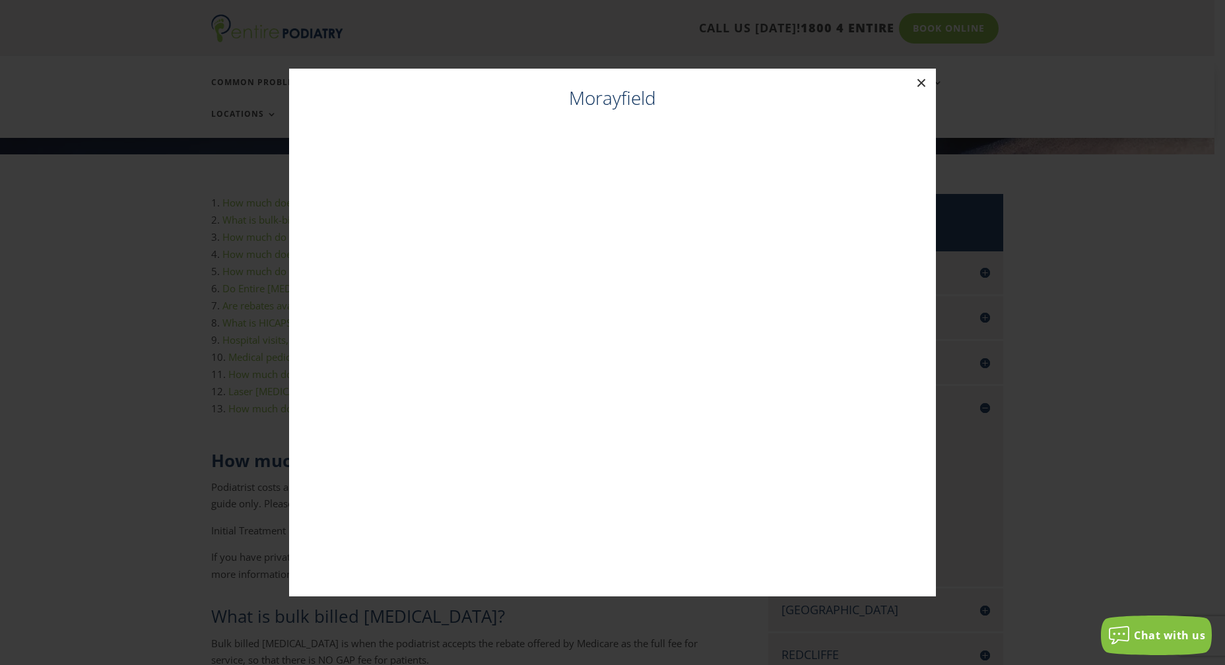
click at [920, 87] on button "×" at bounding box center [921, 83] width 29 height 29
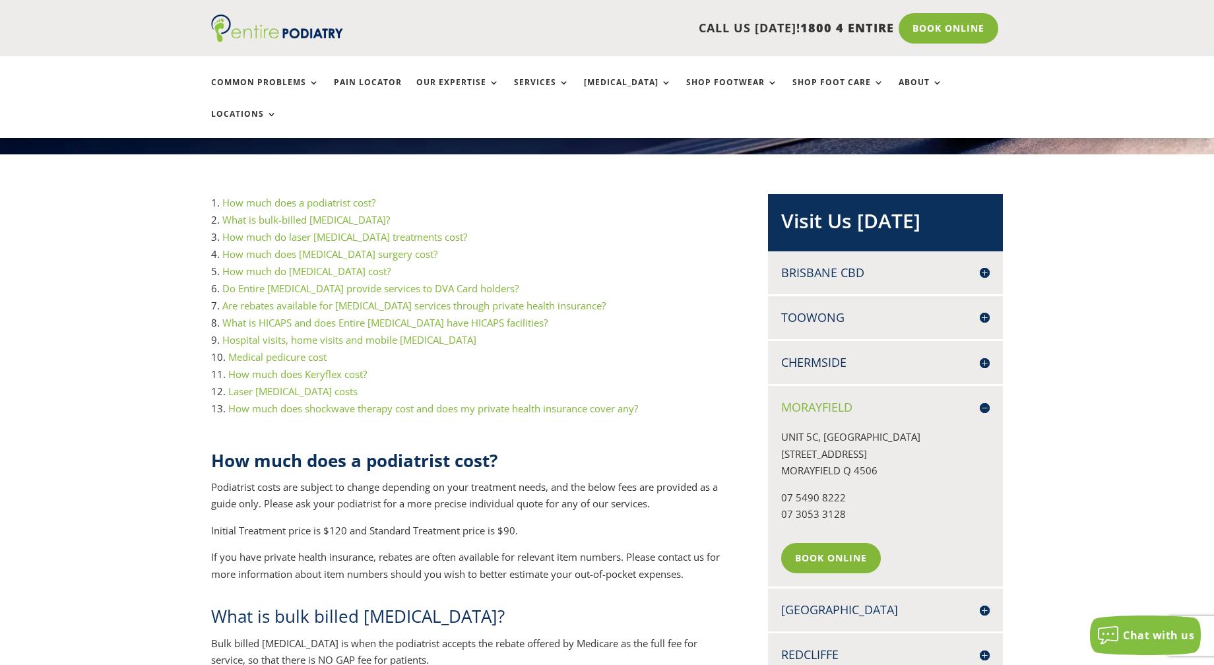
drag, startPoint x: 781, startPoint y: 403, endPoint x: 883, endPoint y: 430, distance: 106.0
click at [883, 430] on p "[STREET_ADDRESS]" at bounding box center [885, 459] width 209 height 61
click at [901, 440] on p "[STREET_ADDRESS]" at bounding box center [885, 459] width 209 height 61
click at [860, 543] on link "Book Online" at bounding box center [834, 558] width 106 height 30
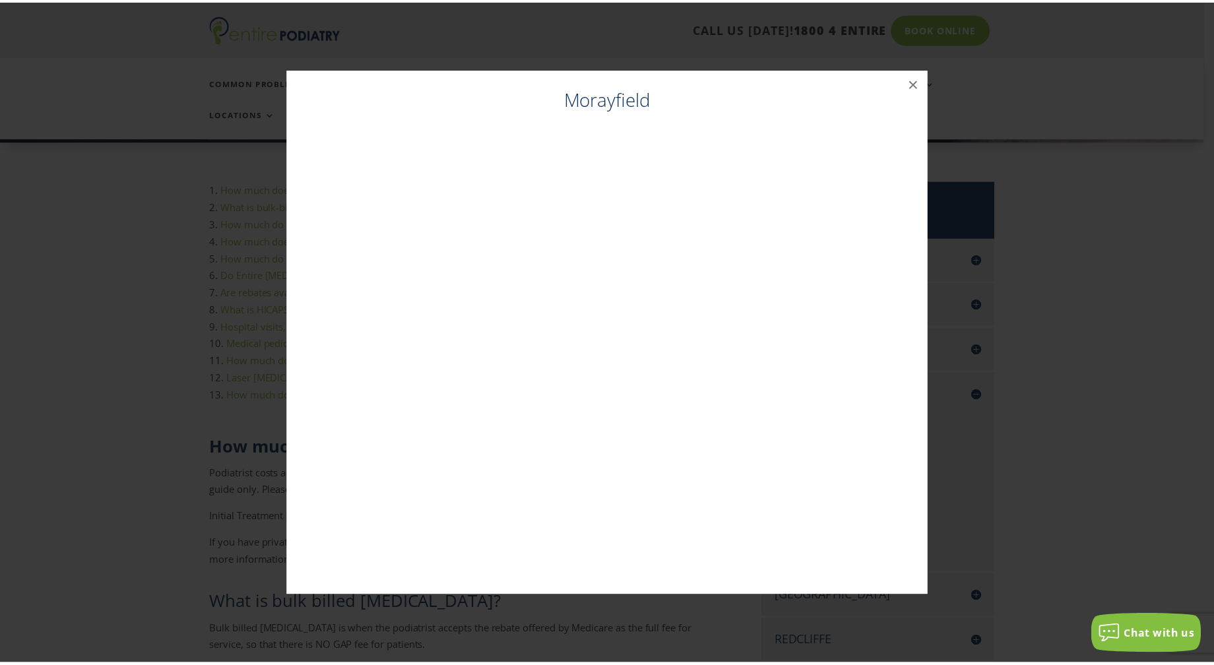
scroll to position [248, 0]
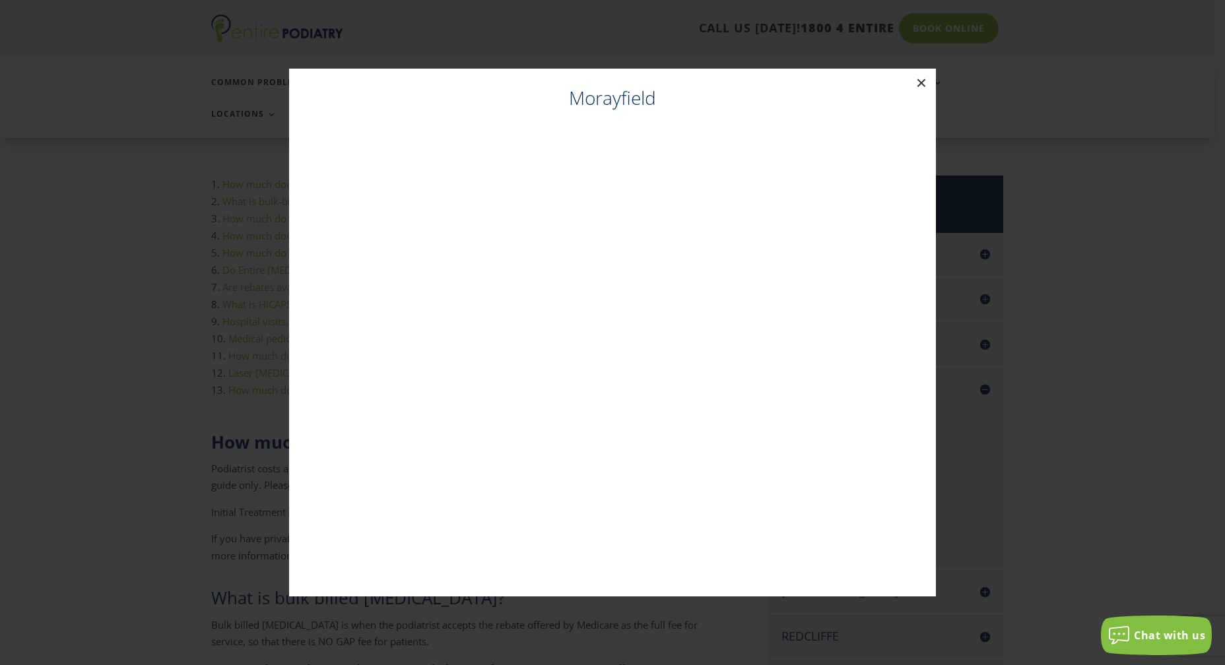
click at [925, 88] on button "×" at bounding box center [921, 83] width 29 height 29
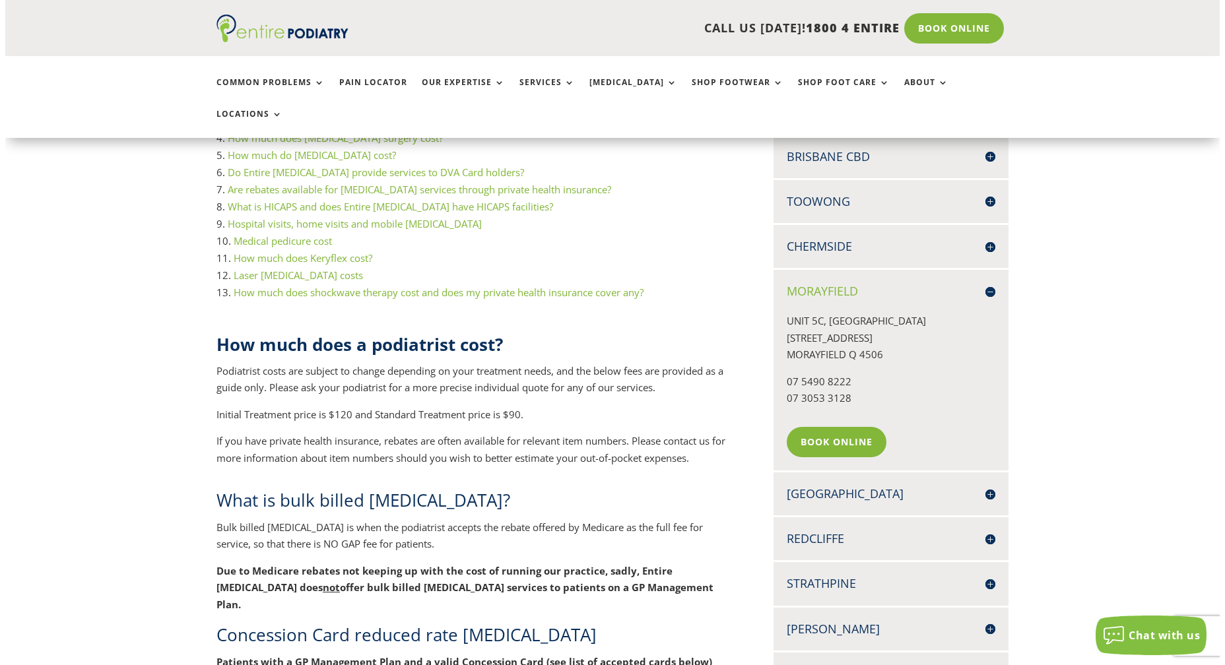
scroll to position [354, 0]
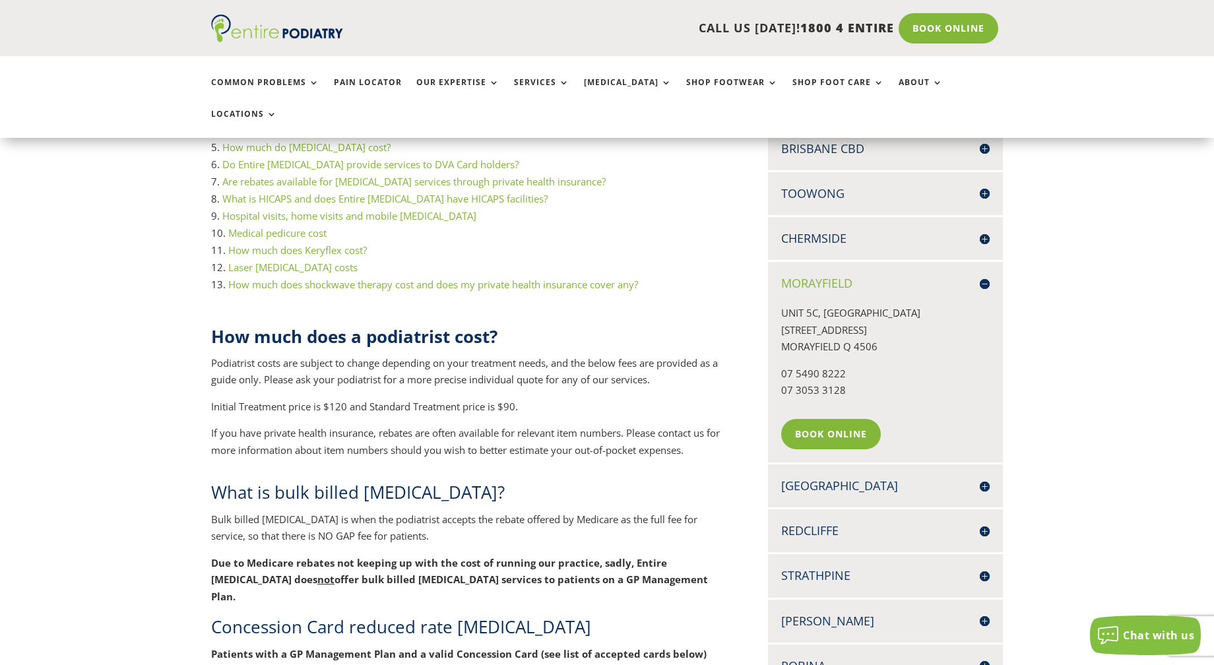
click at [852, 478] on h4 "[GEOGRAPHIC_DATA]" at bounding box center [885, 486] width 209 height 16
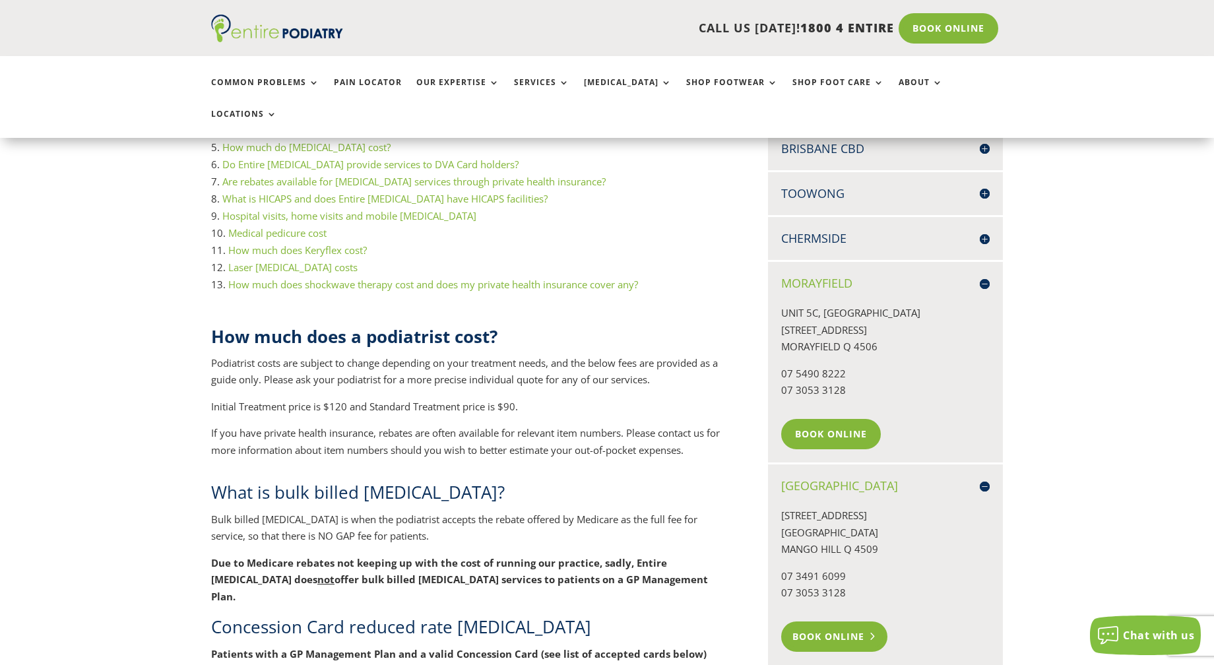
click at [842, 622] on link "Book Online" at bounding box center [834, 637] width 106 height 30
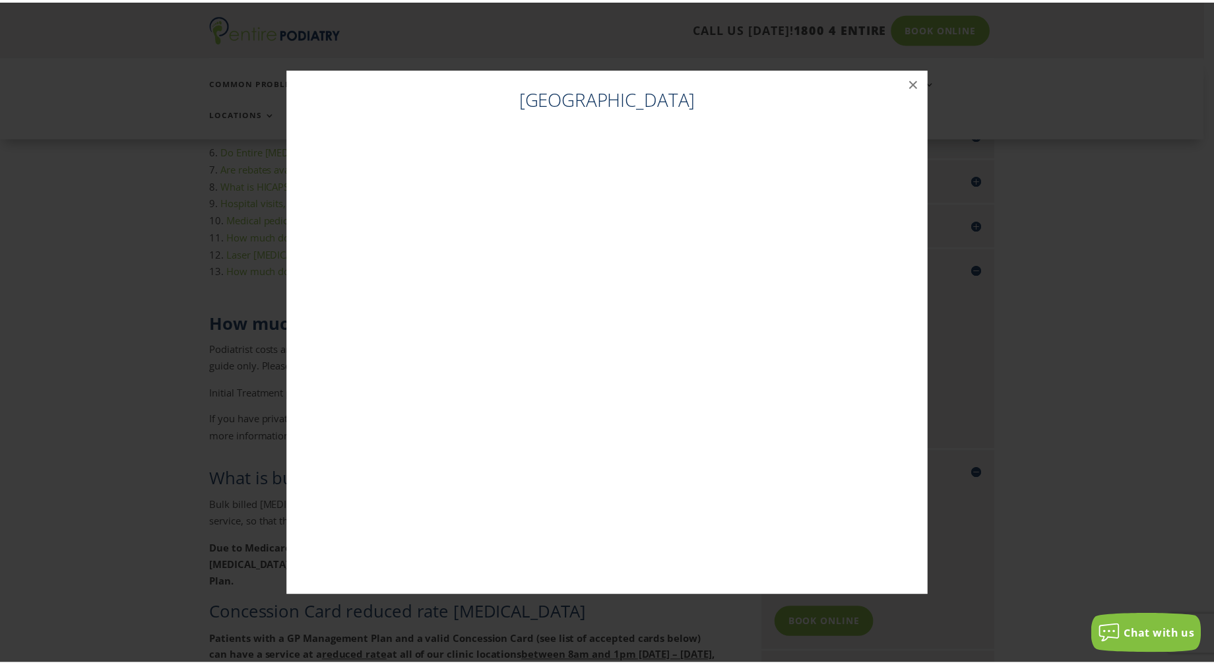
scroll to position [372, 0]
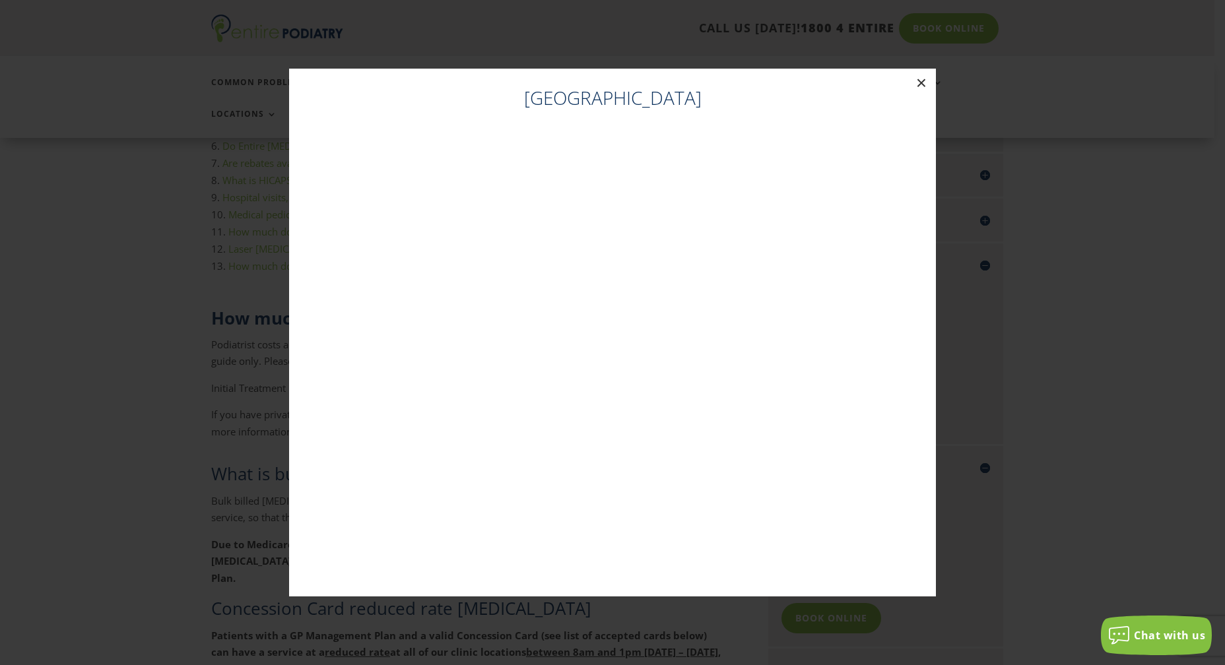
click at [918, 86] on button "×" at bounding box center [921, 83] width 29 height 29
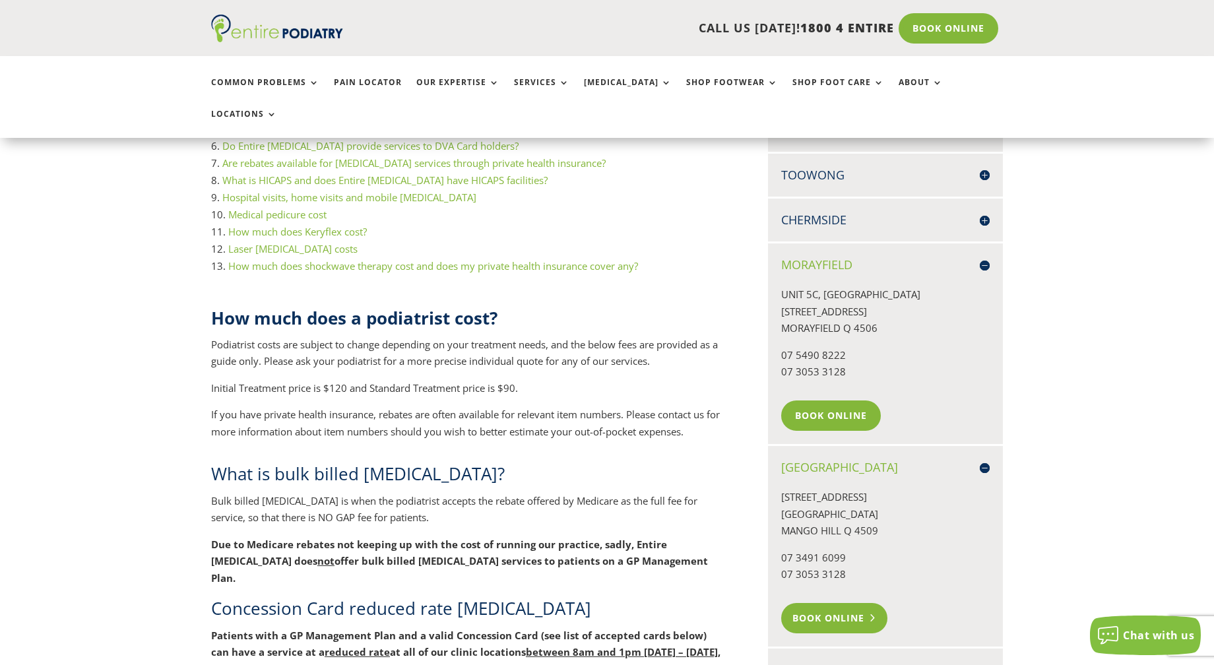
click at [815, 603] on link "Book Online" at bounding box center [834, 618] width 106 height 30
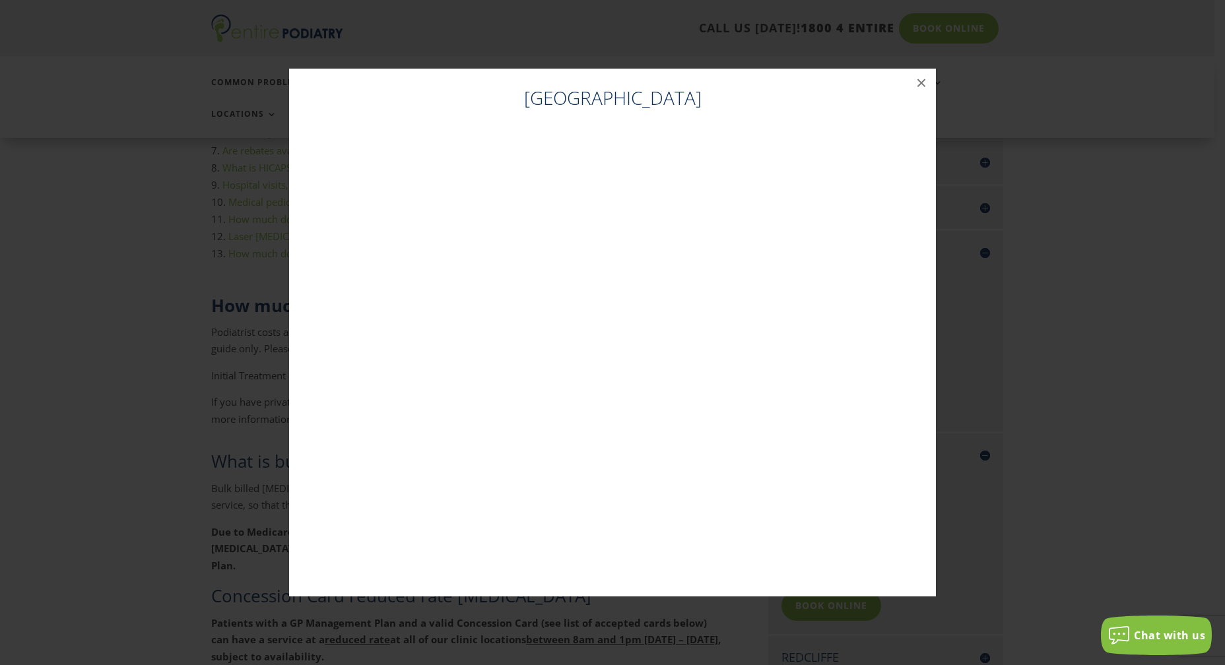
scroll to position [391, 0]
click at [214, 176] on div "[GEOGRAPHIC_DATA] ×" at bounding box center [612, 332] width 1214 height 554
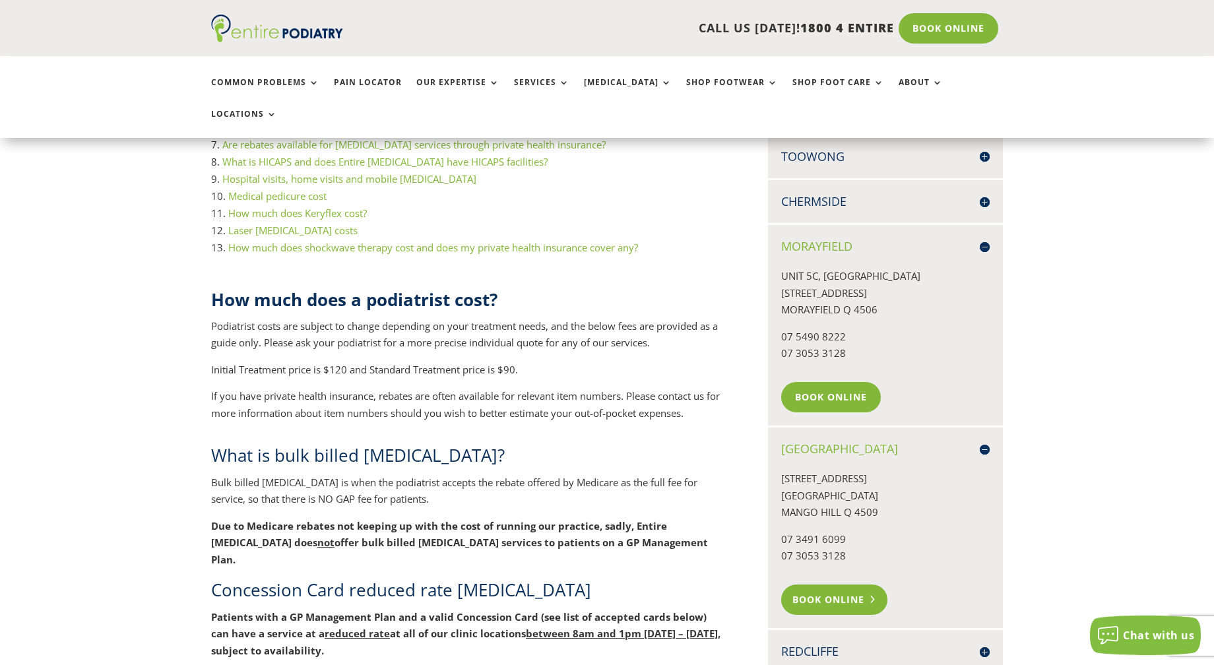
click at [839, 585] on link "Book Online" at bounding box center [834, 600] width 106 height 30
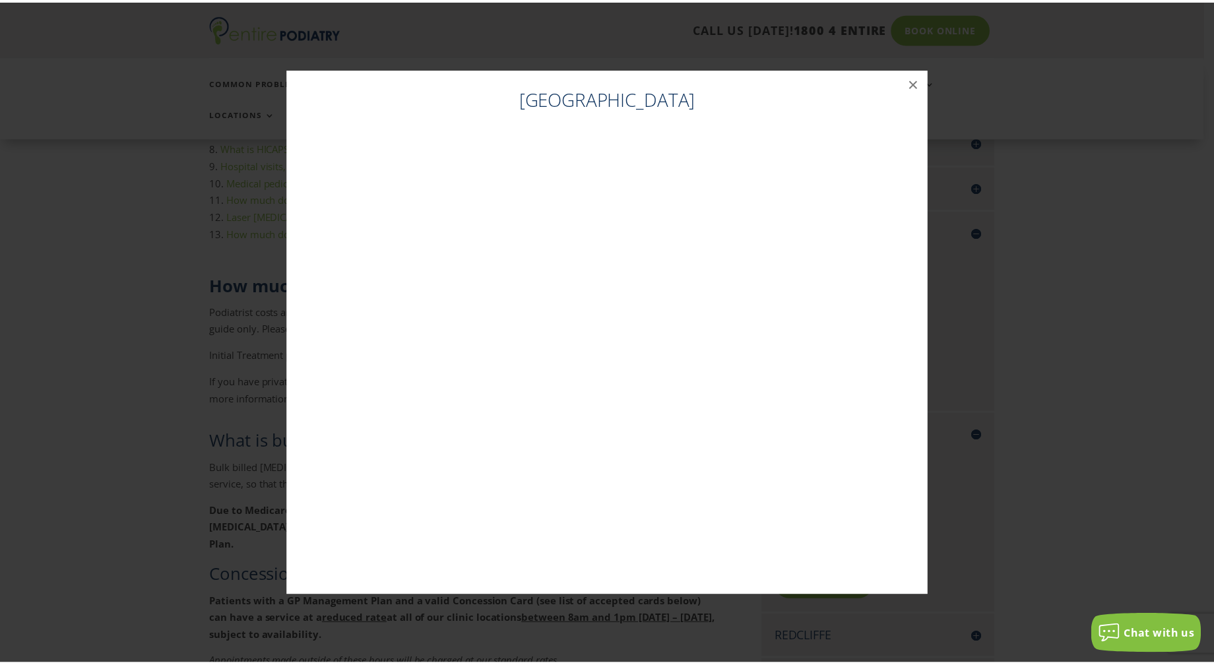
scroll to position [409, 0]
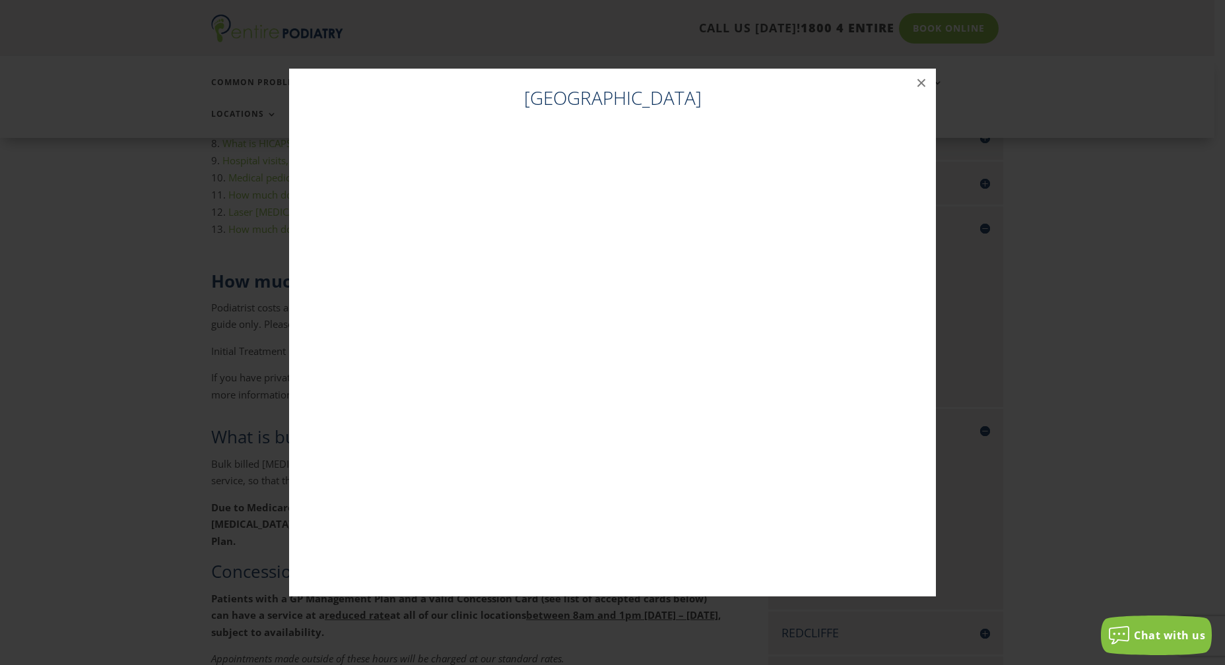
click at [1000, 177] on div "[GEOGRAPHIC_DATA] ×" at bounding box center [612, 332] width 1214 height 554
